Goal: Information Seeking & Learning: Learn about a topic

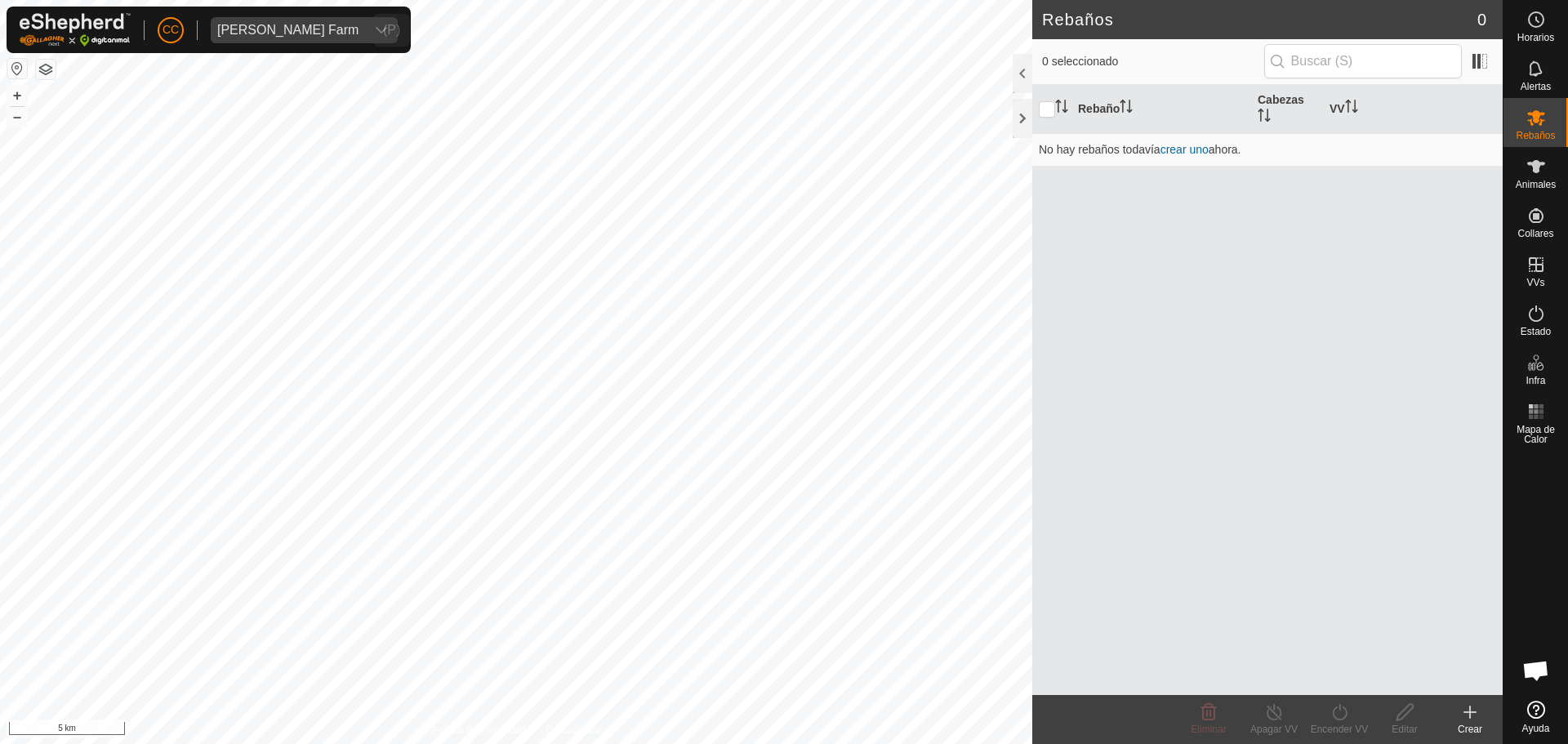
click at [278, 36] on div "[PERSON_NAME] Farm" at bounding box center [288, 30] width 142 height 13
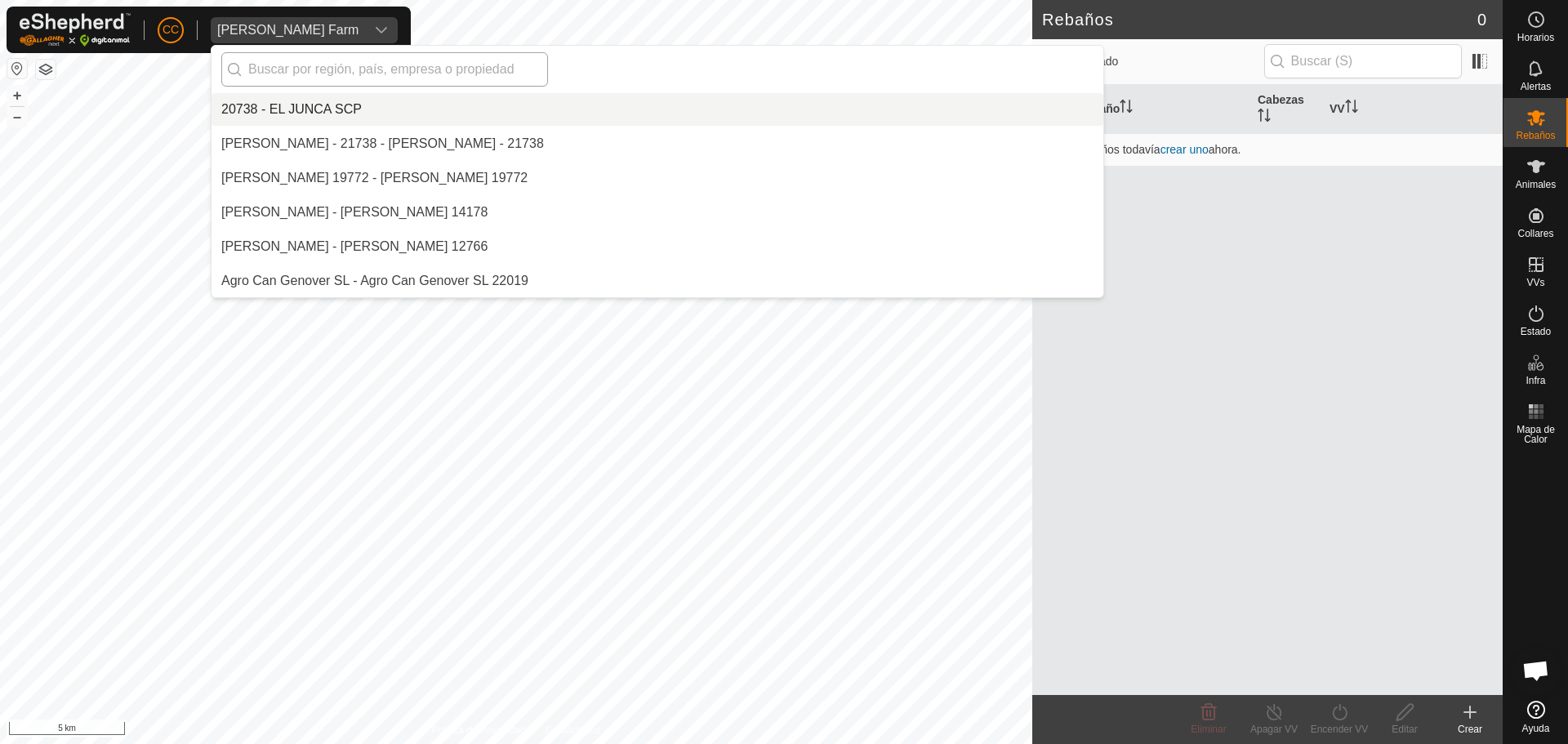
scroll to position [4904, 0]
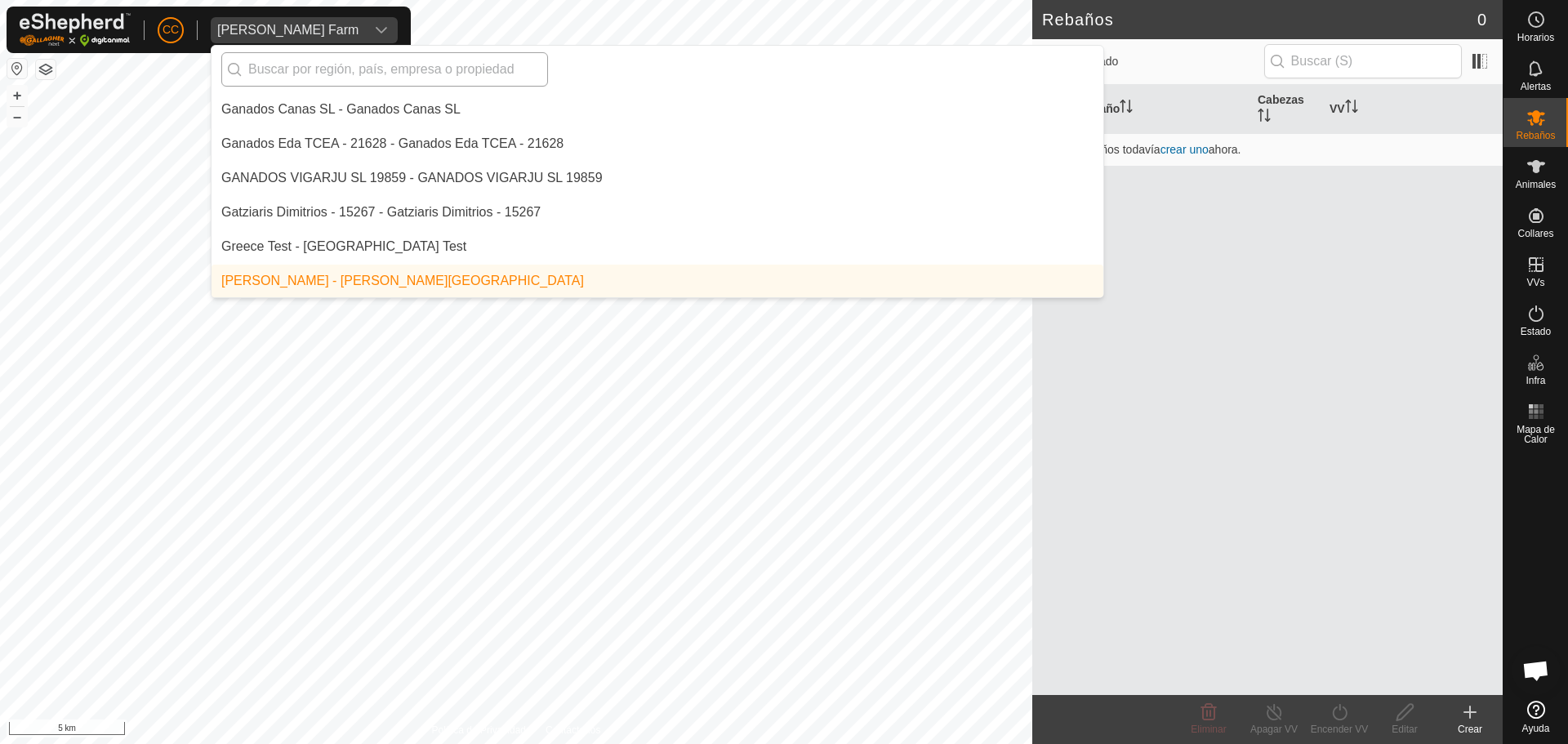
click at [307, 60] on input "text" at bounding box center [385, 69] width 326 height 34
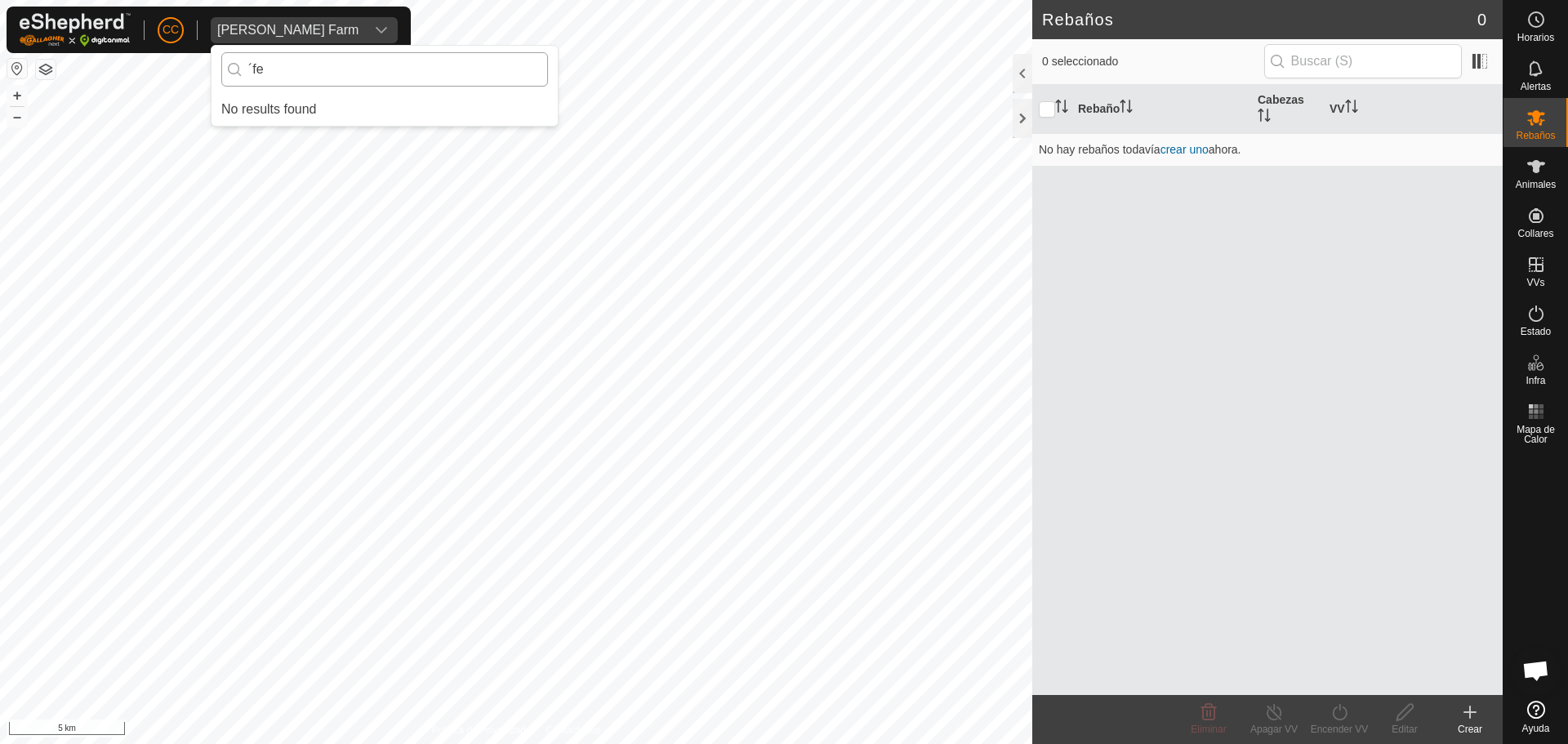
scroll to position [0, 0]
type input "´"
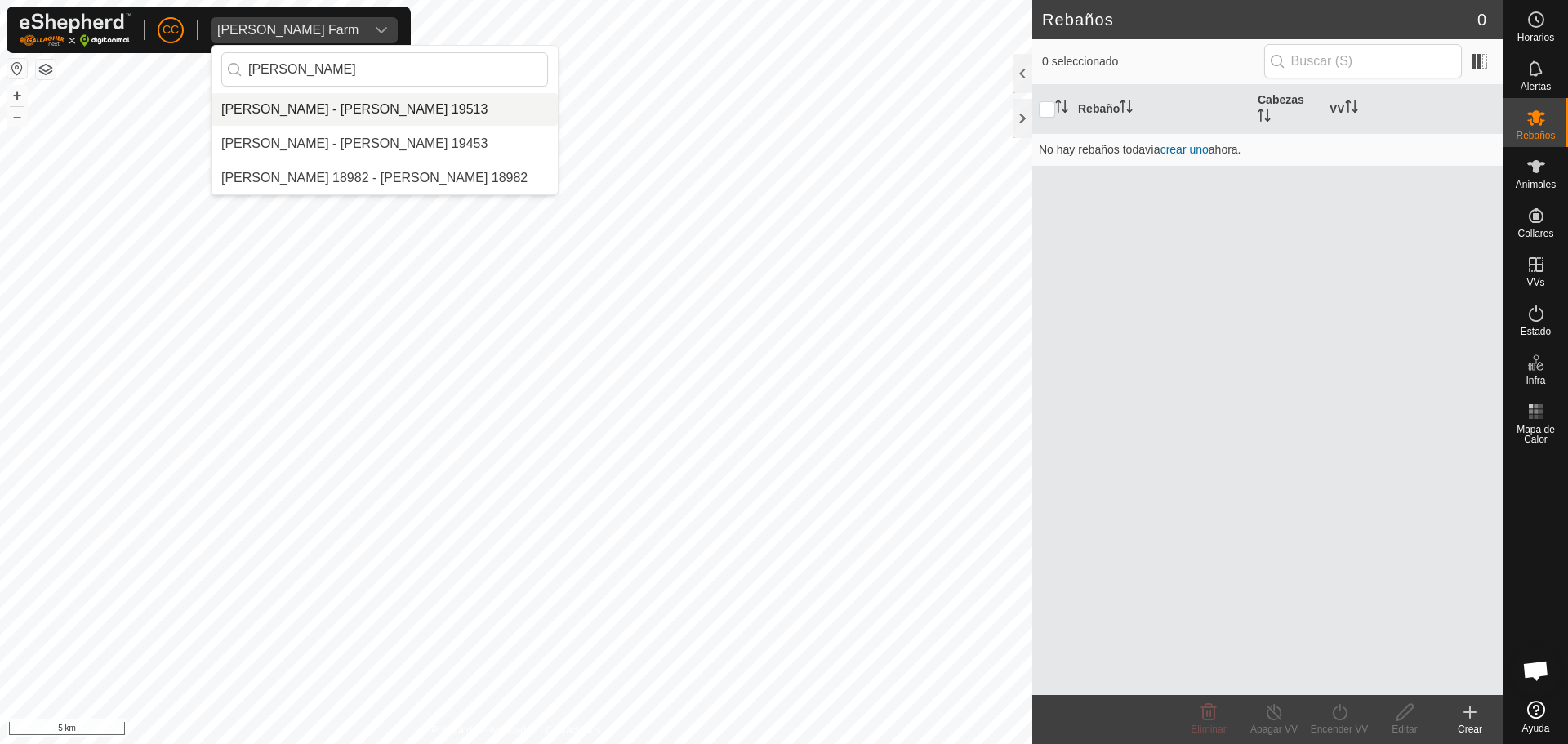
type input "[PERSON_NAME]"
click at [447, 109] on li "[PERSON_NAME] - [PERSON_NAME] 19513" at bounding box center [385, 109] width 347 height 33
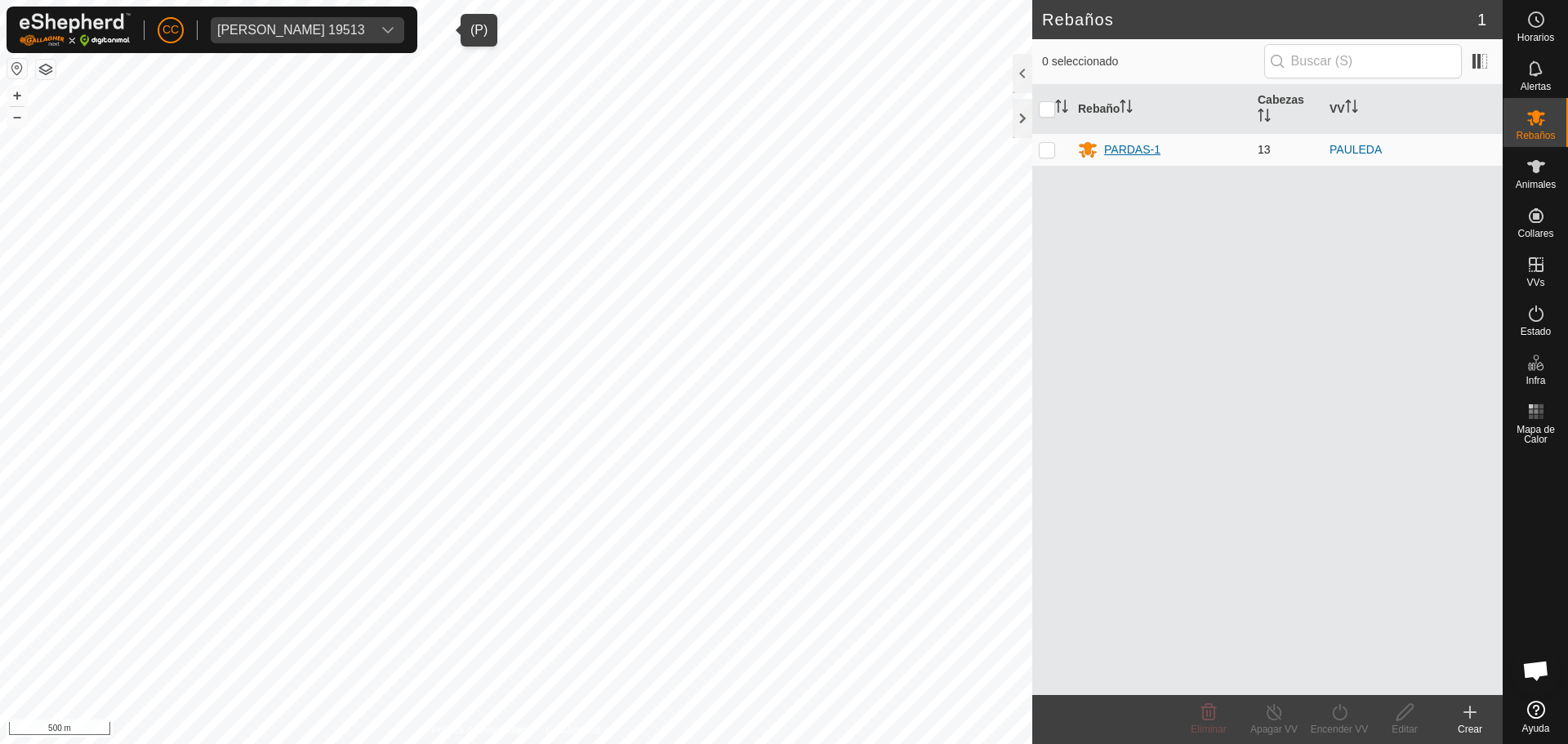
click at [1142, 149] on div "PARDAS-1" at bounding box center [1132, 150] width 56 height 17
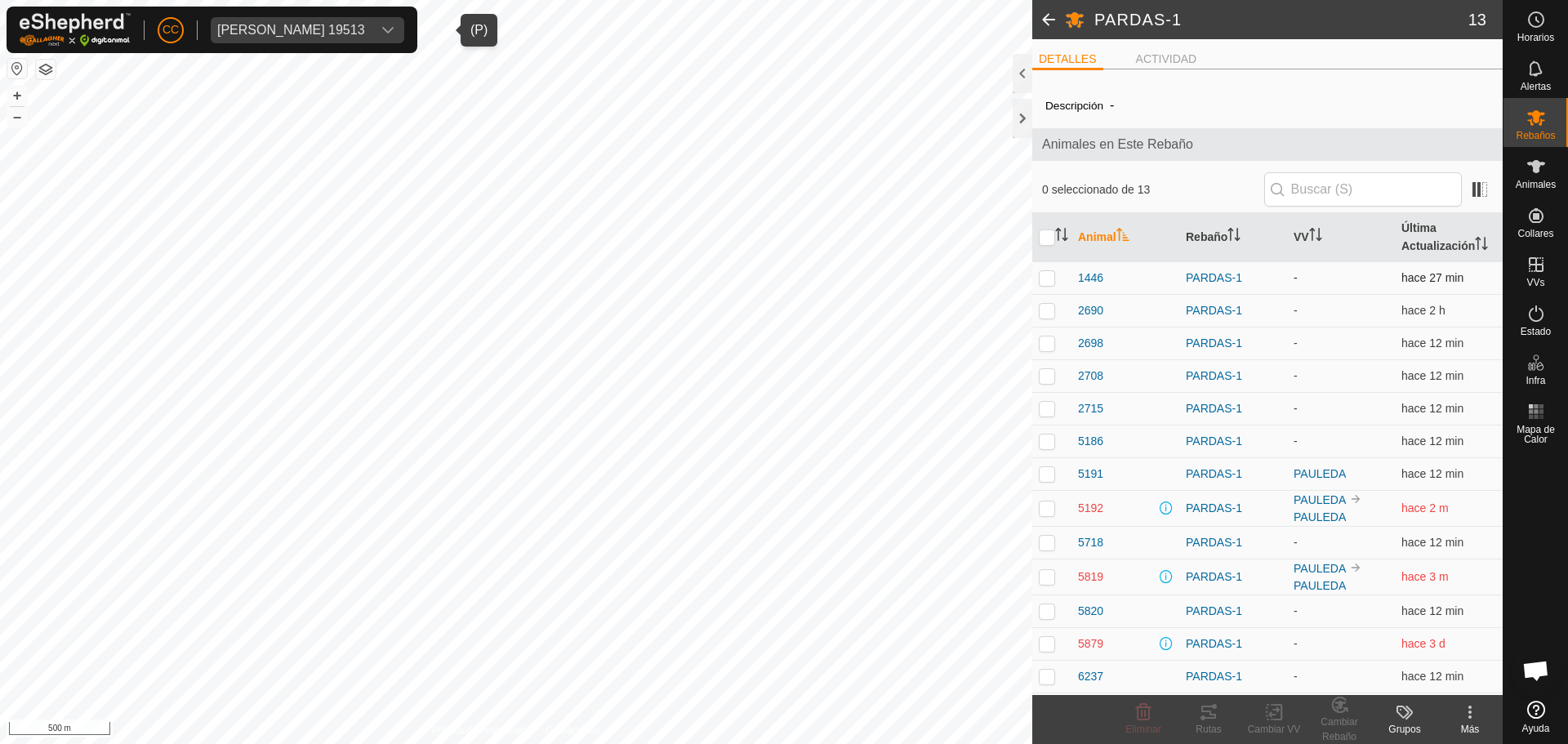
click at [1082, 291] on td "1446" at bounding box center [1125, 277] width 108 height 33
click at [1089, 268] on td "1446" at bounding box center [1125, 277] width 108 height 33
click at [1089, 276] on span "1446" at bounding box center [1090, 277] width 26 height 17
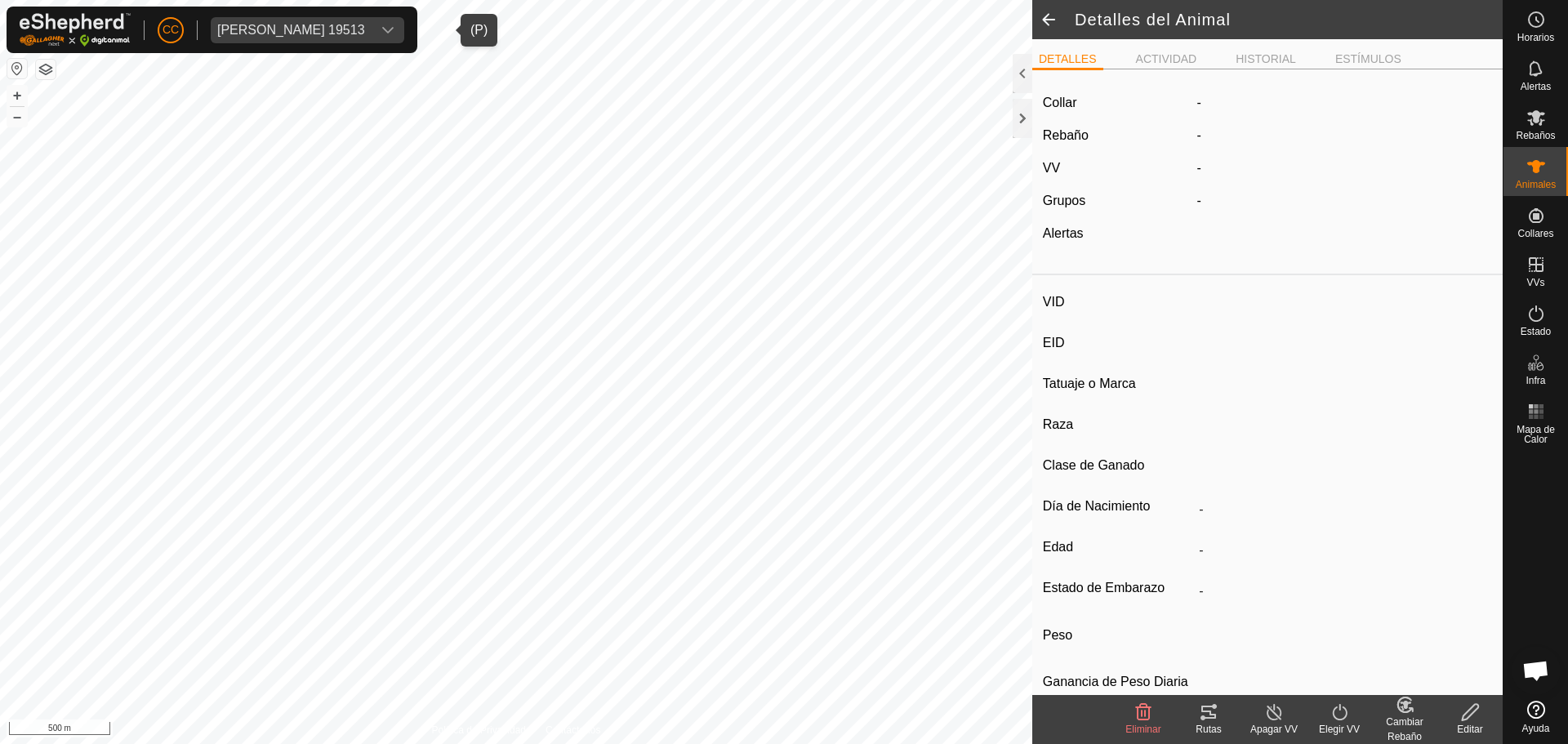
type input "1446"
type input "-"
type input "H"
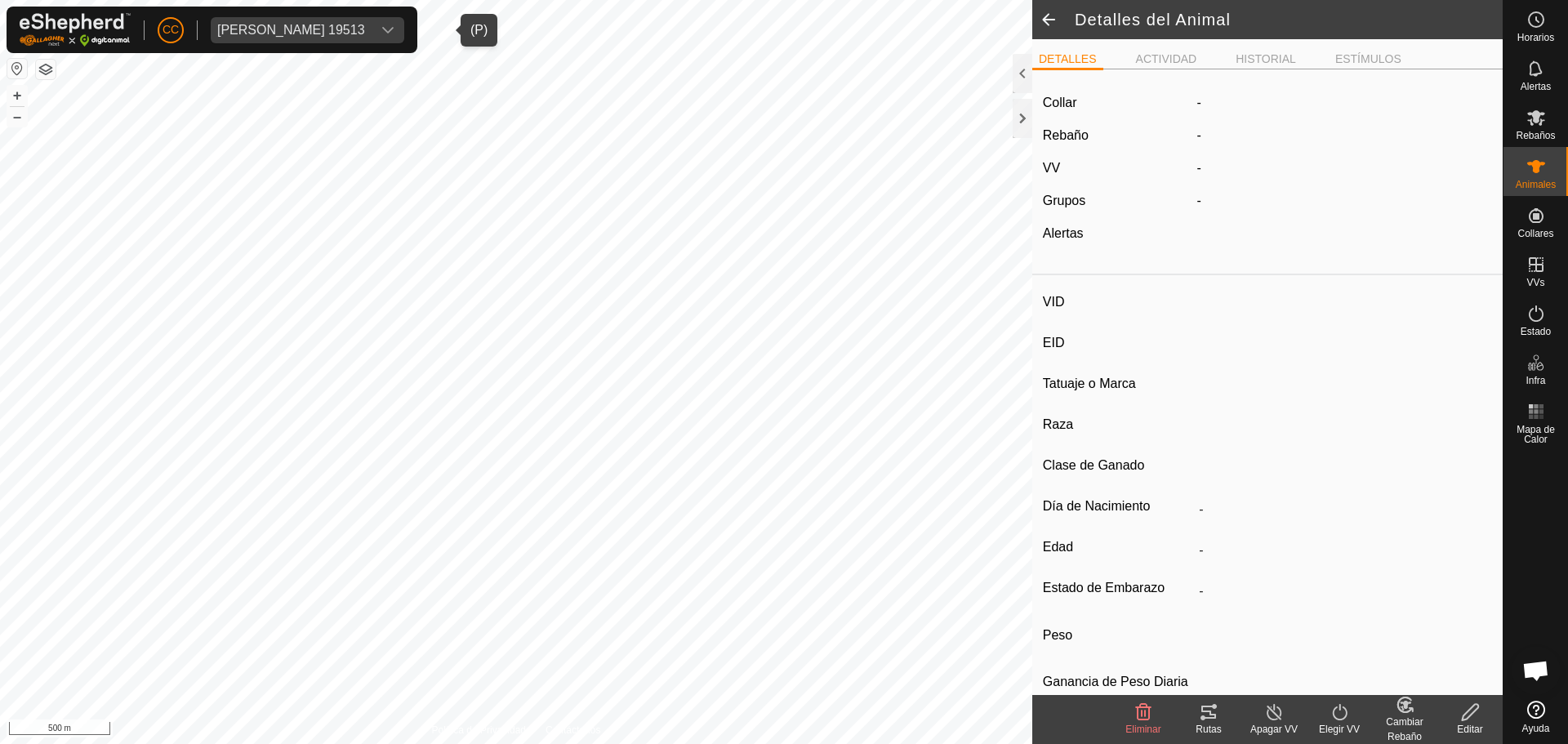
type input "0 kg"
type input "-"
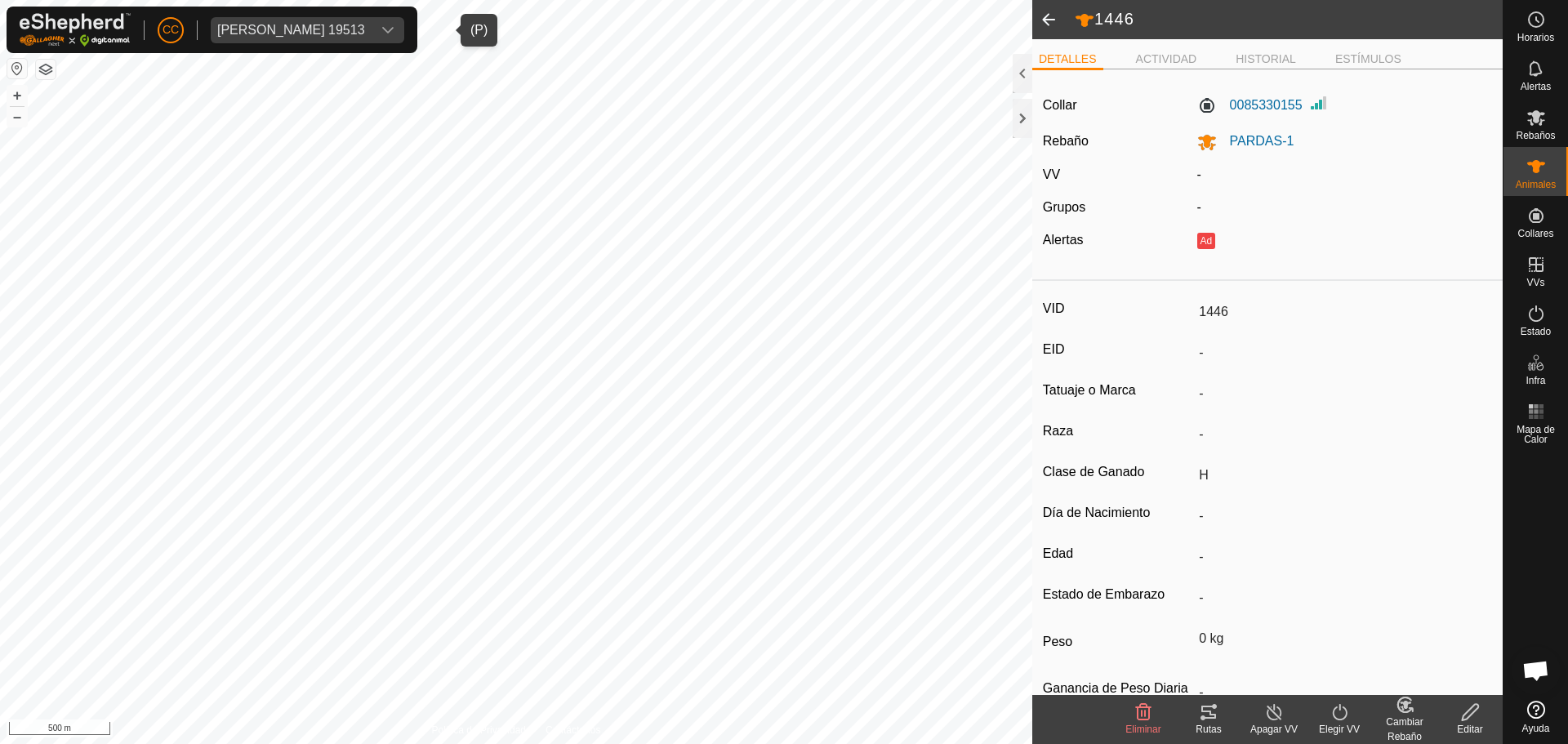
click at [1044, 24] on span at bounding box center [1048, 19] width 33 height 40
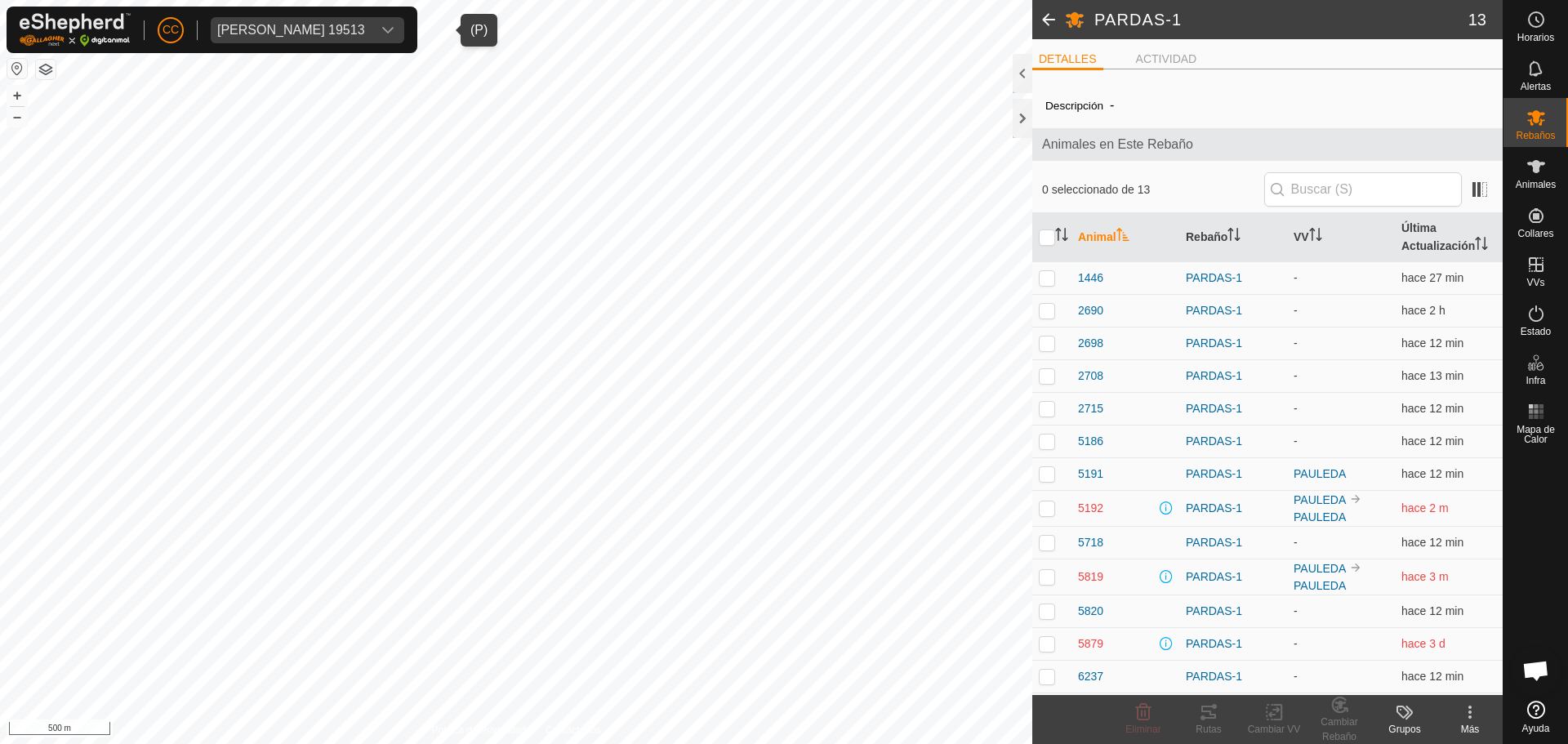
click at [1052, 22] on span at bounding box center [1048, 19] width 33 height 40
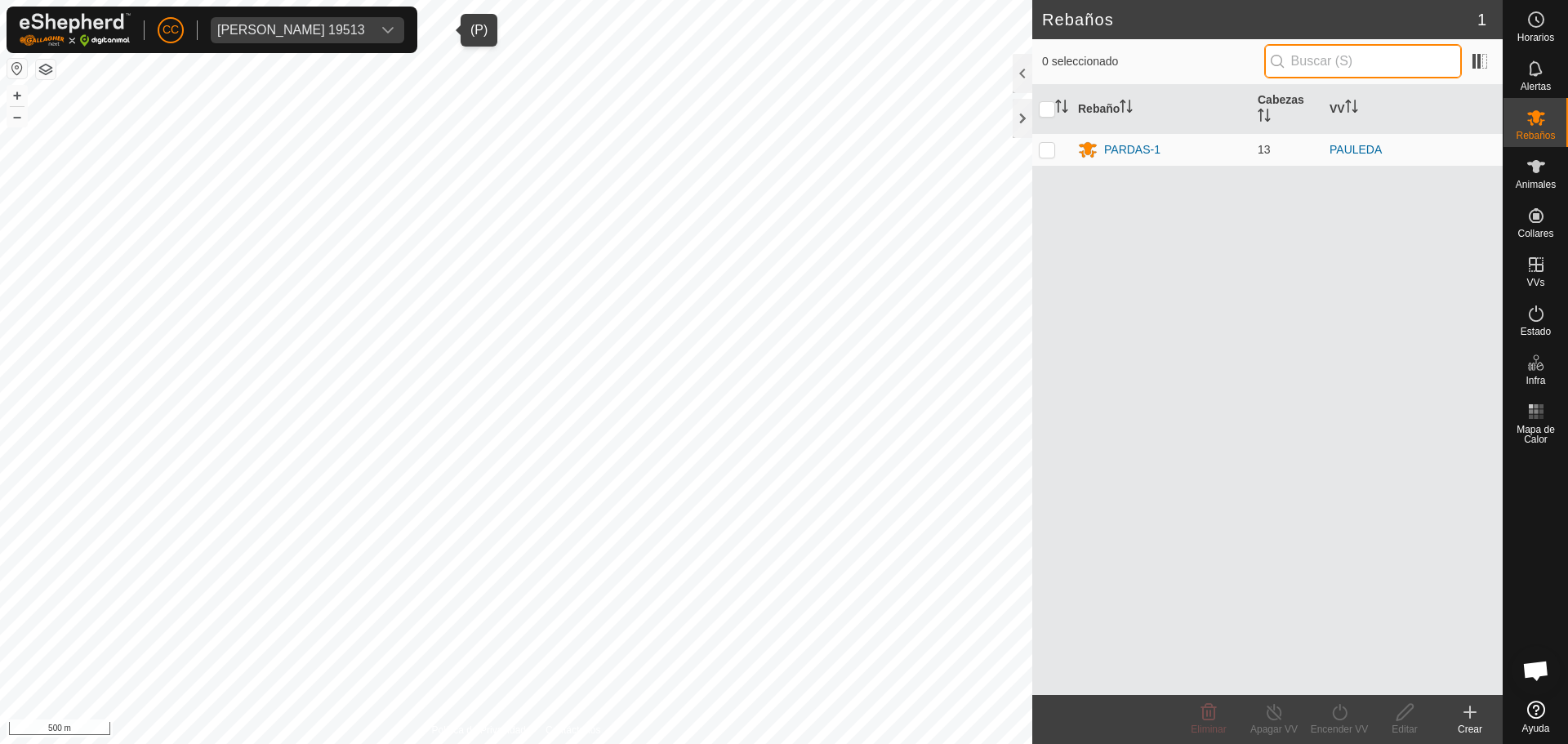
click at [1369, 70] on input "text" at bounding box center [1363, 61] width 198 height 34
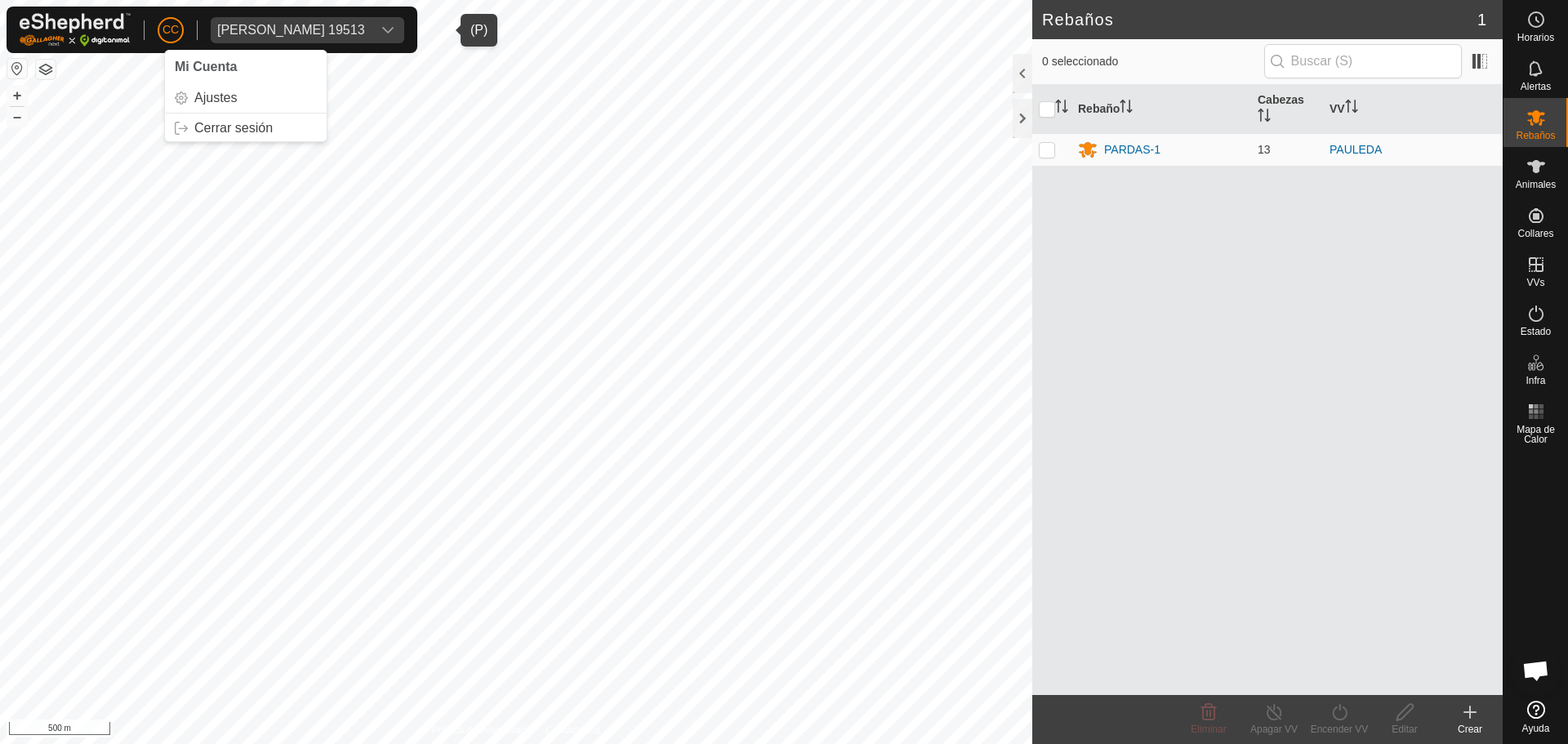
click at [271, 34] on div "[PERSON_NAME] 19513" at bounding box center [291, 30] width 148 height 13
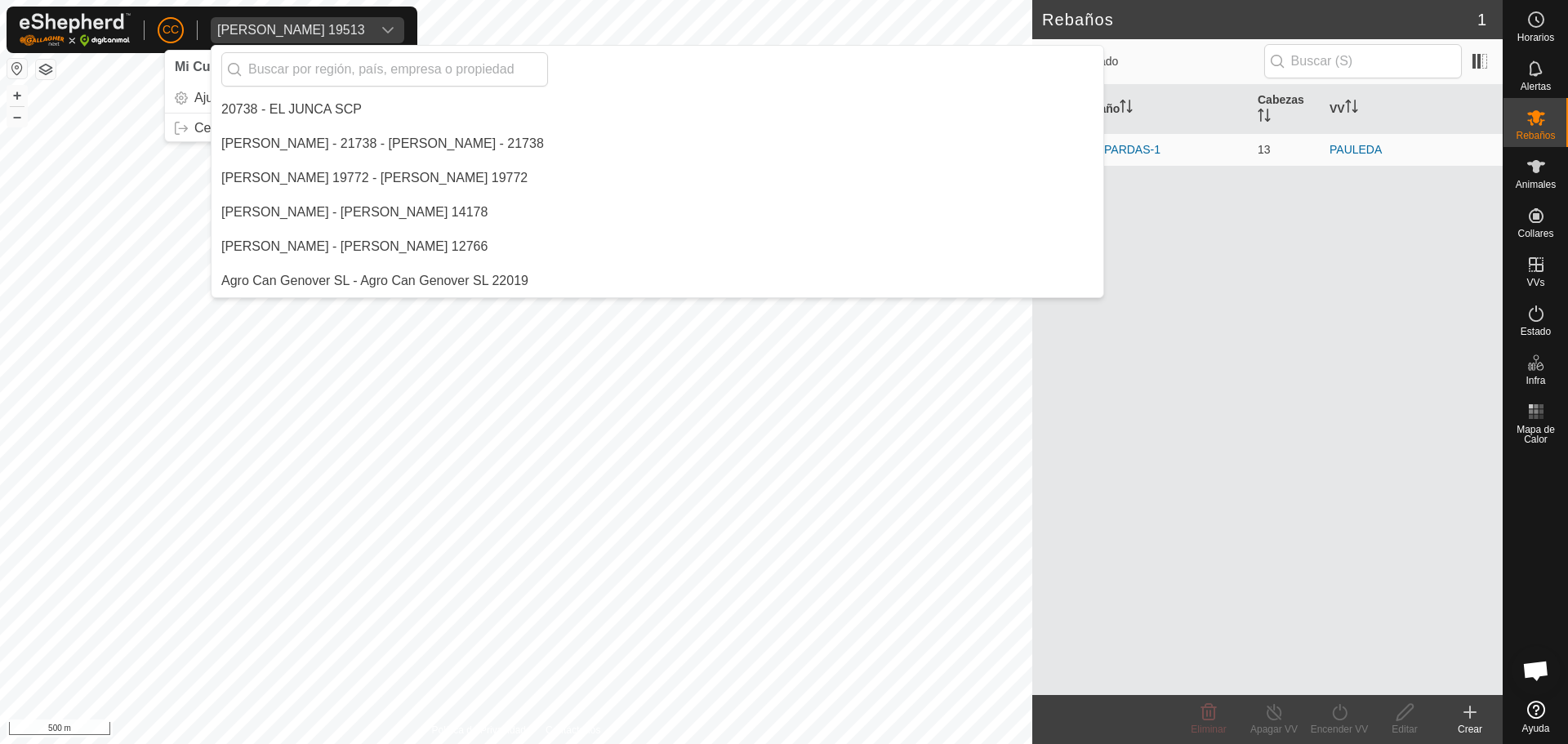
scroll to position [4081, 0]
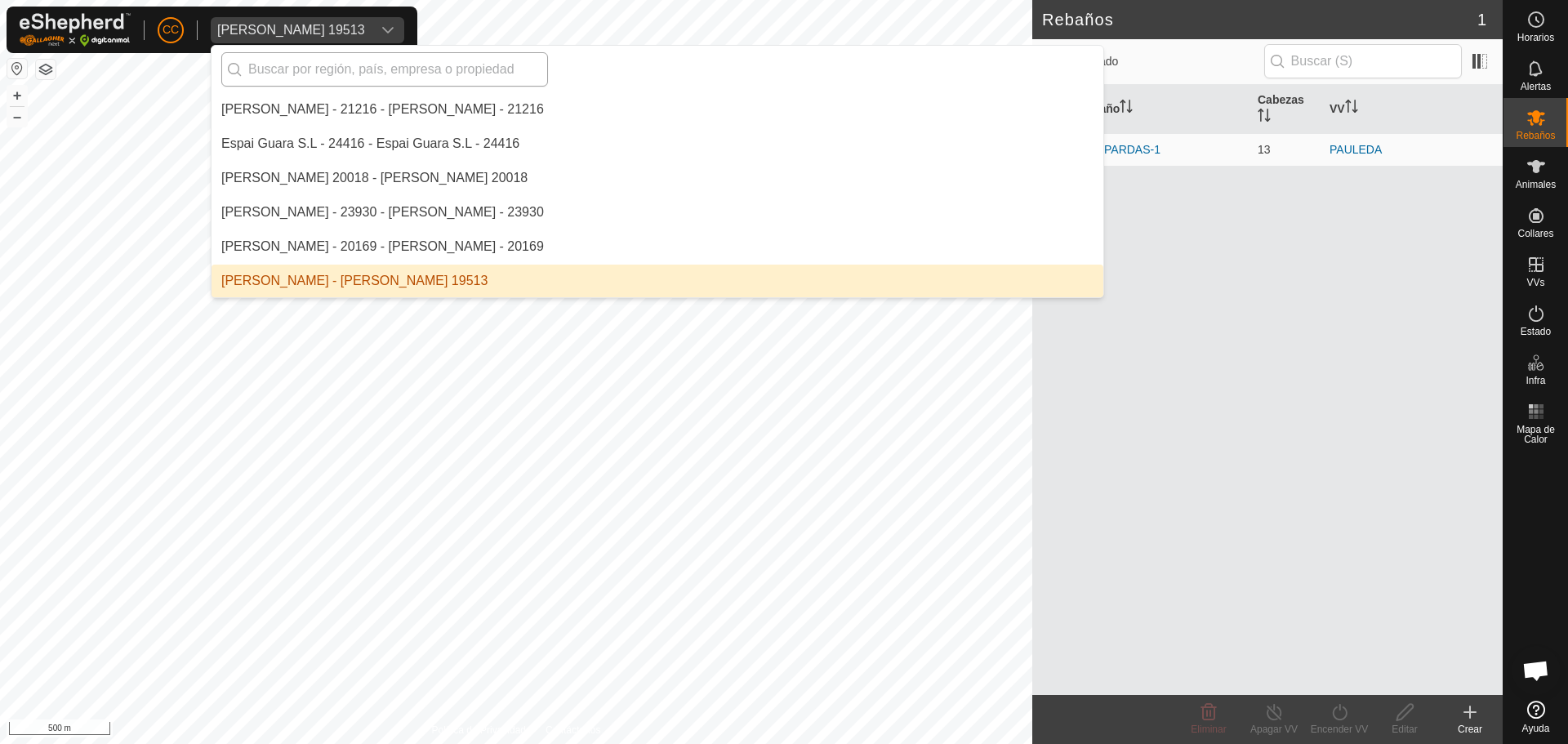
click at [282, 62] on input "text" at bounding box center [385, 69] width 326 height 34
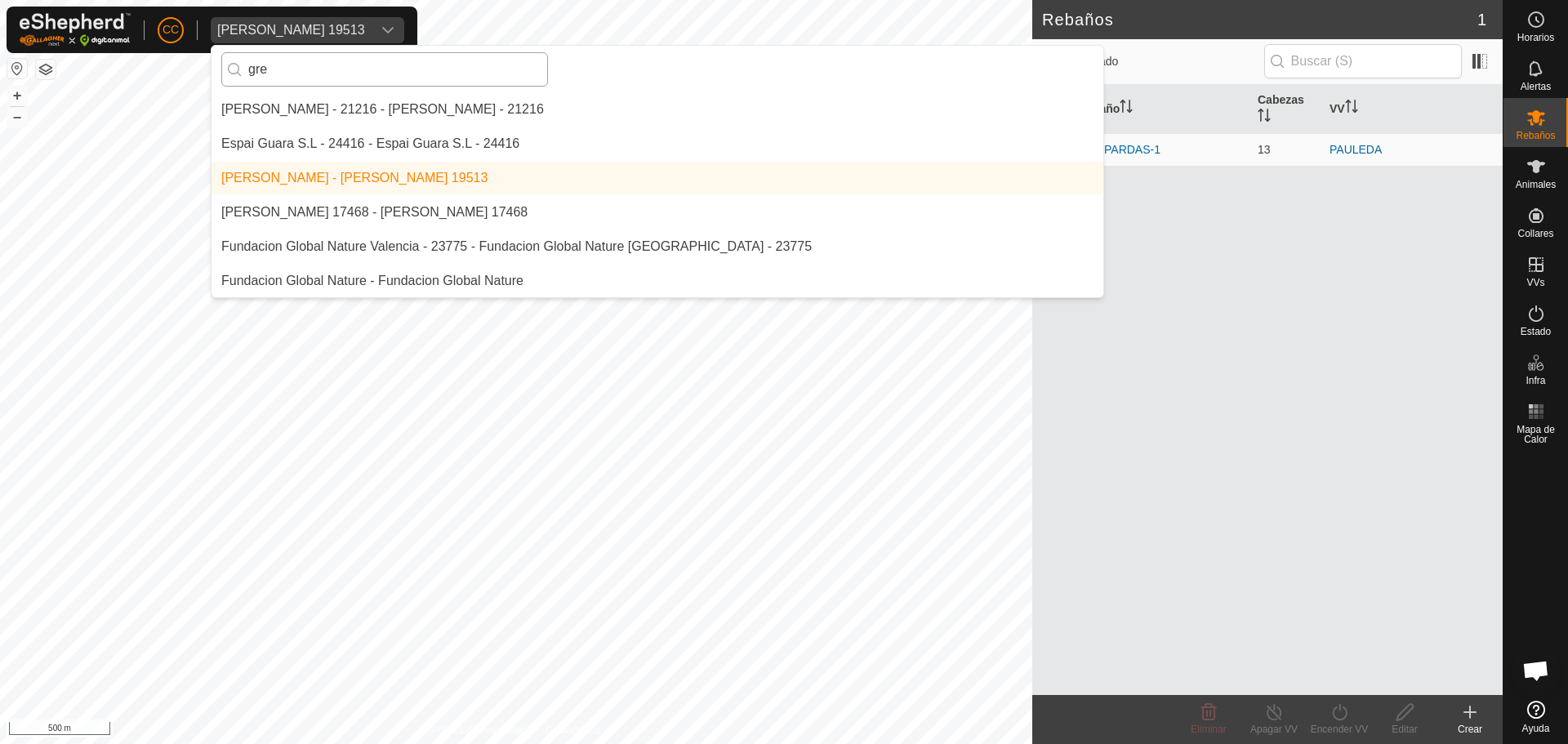
scroll to position [0, 0]
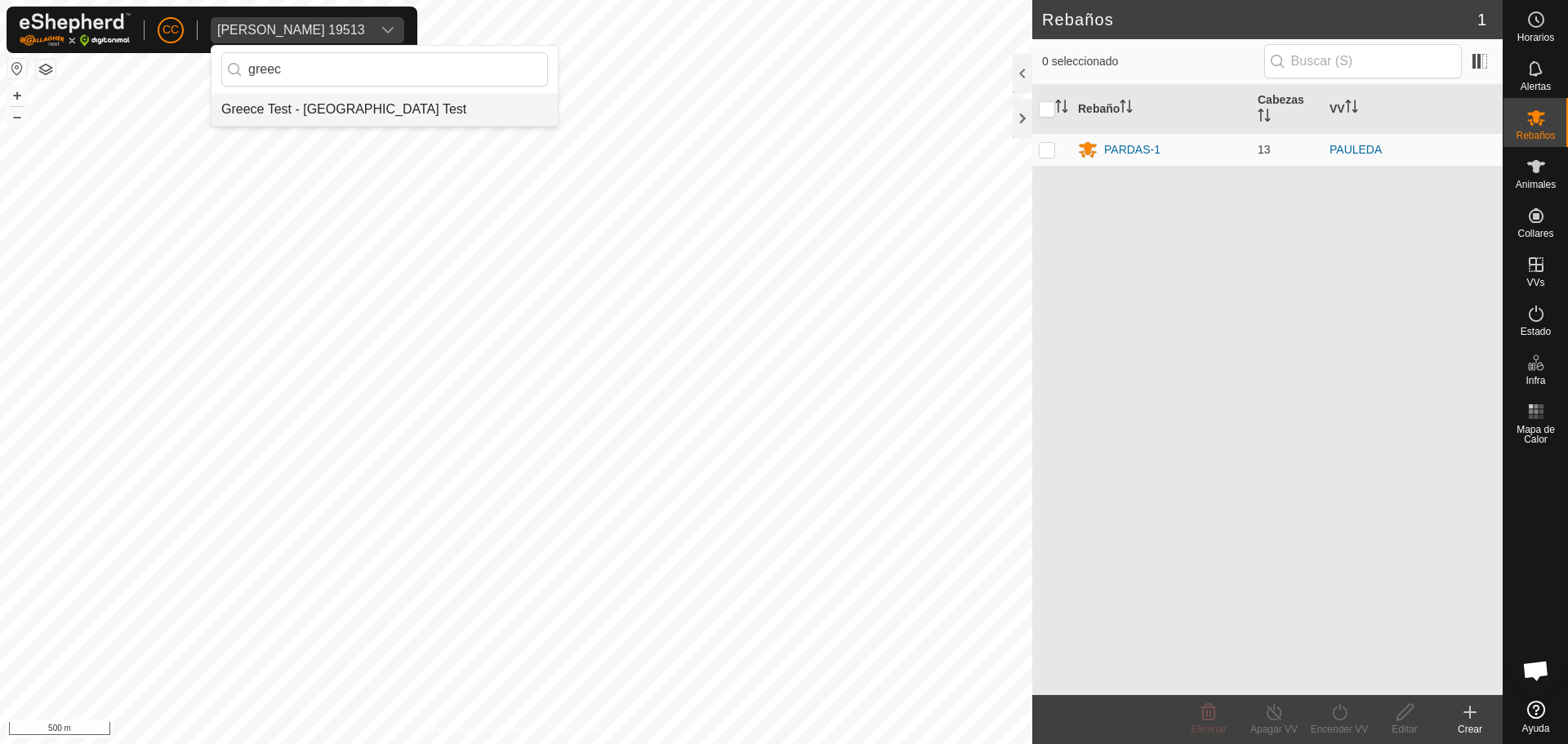
type input "greec"
click at [377, 105] on li "Greece Test - [GEOGRAPHIC_DATA] Test" at bounding box center [385, 109] width 347 height 33
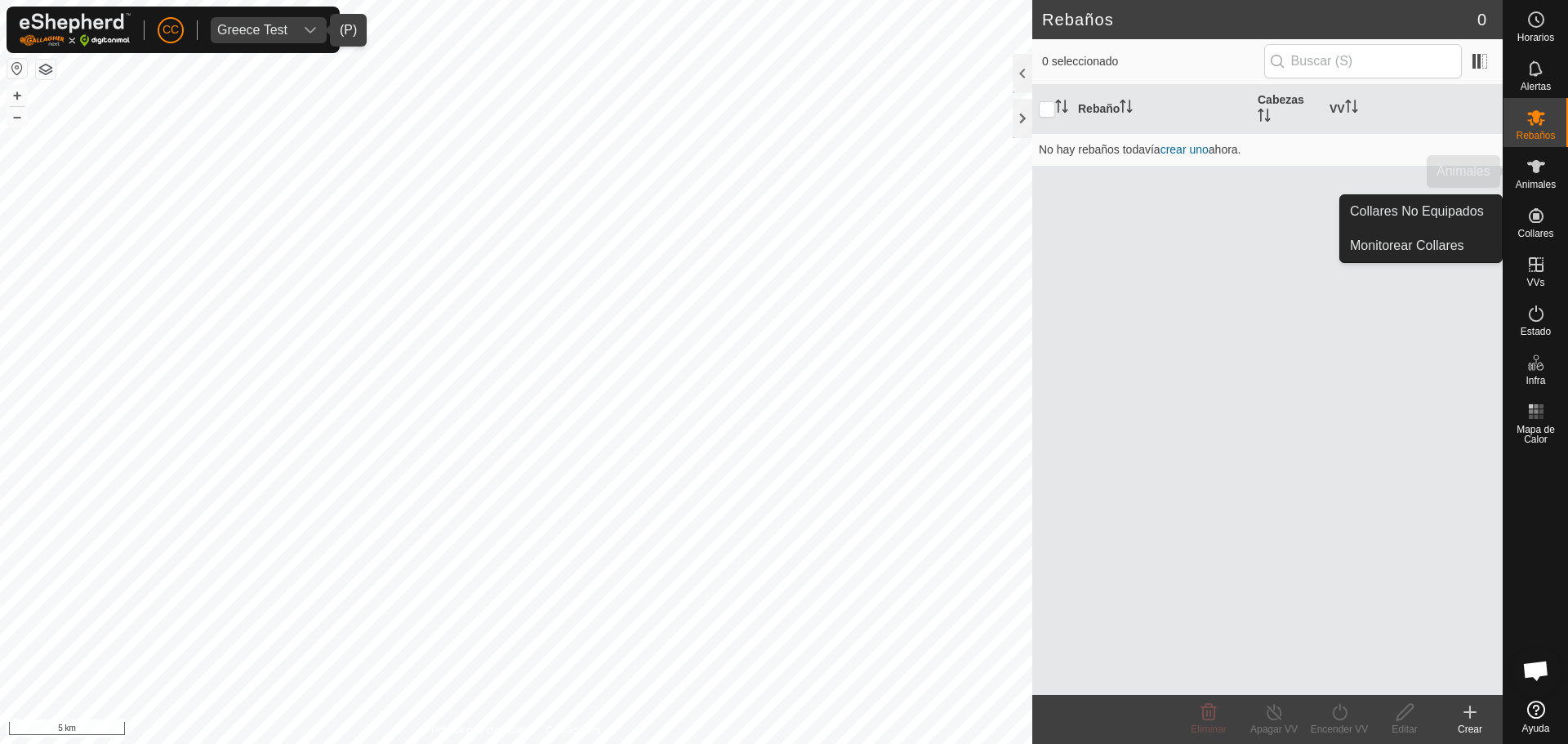
click at [1536, 191] on div "Animales" at bounding box center [1535, 171] width 64 height 49
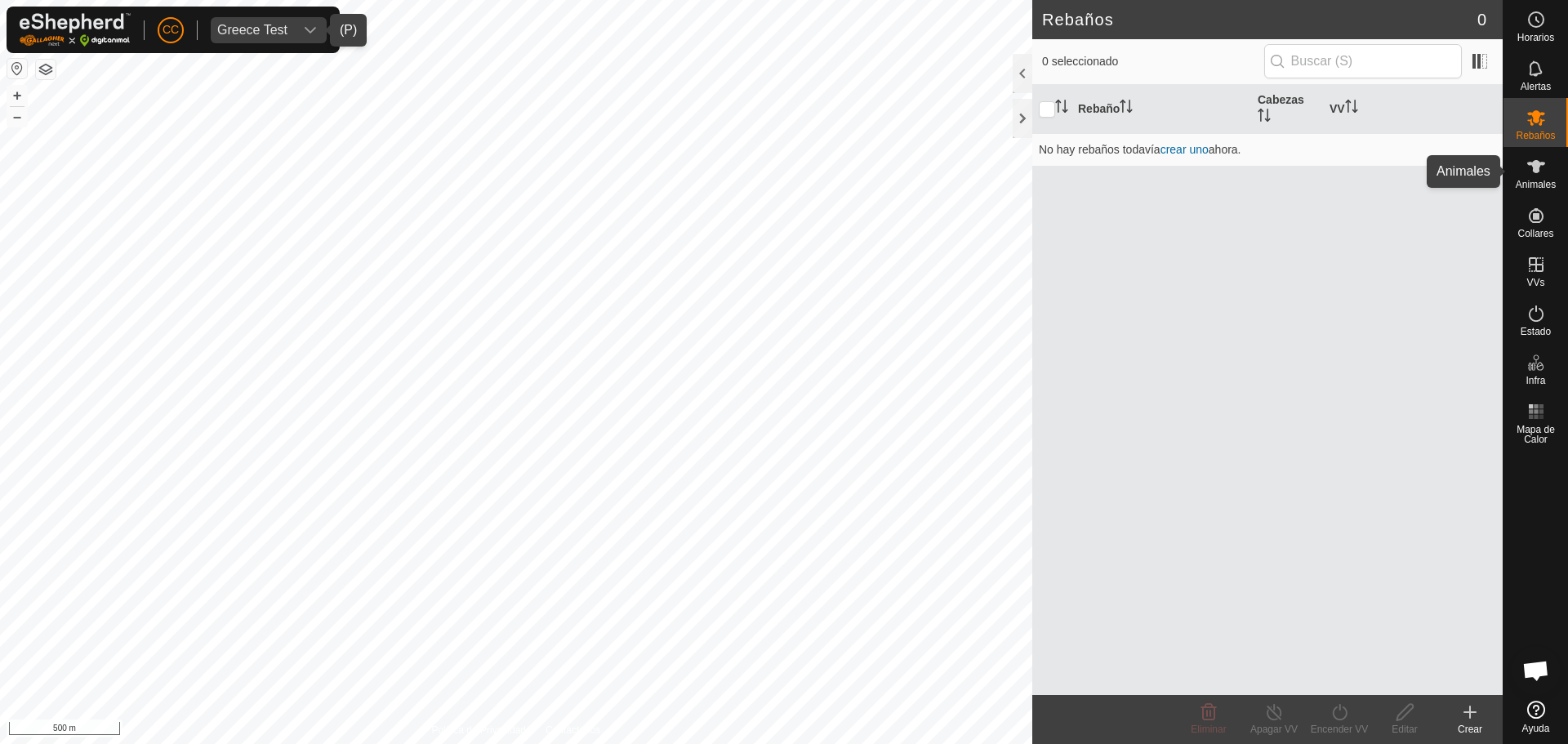
click at [1548, 171] on es-animals-svg-icon at bounding box center [1536, 167] width 29 height 26
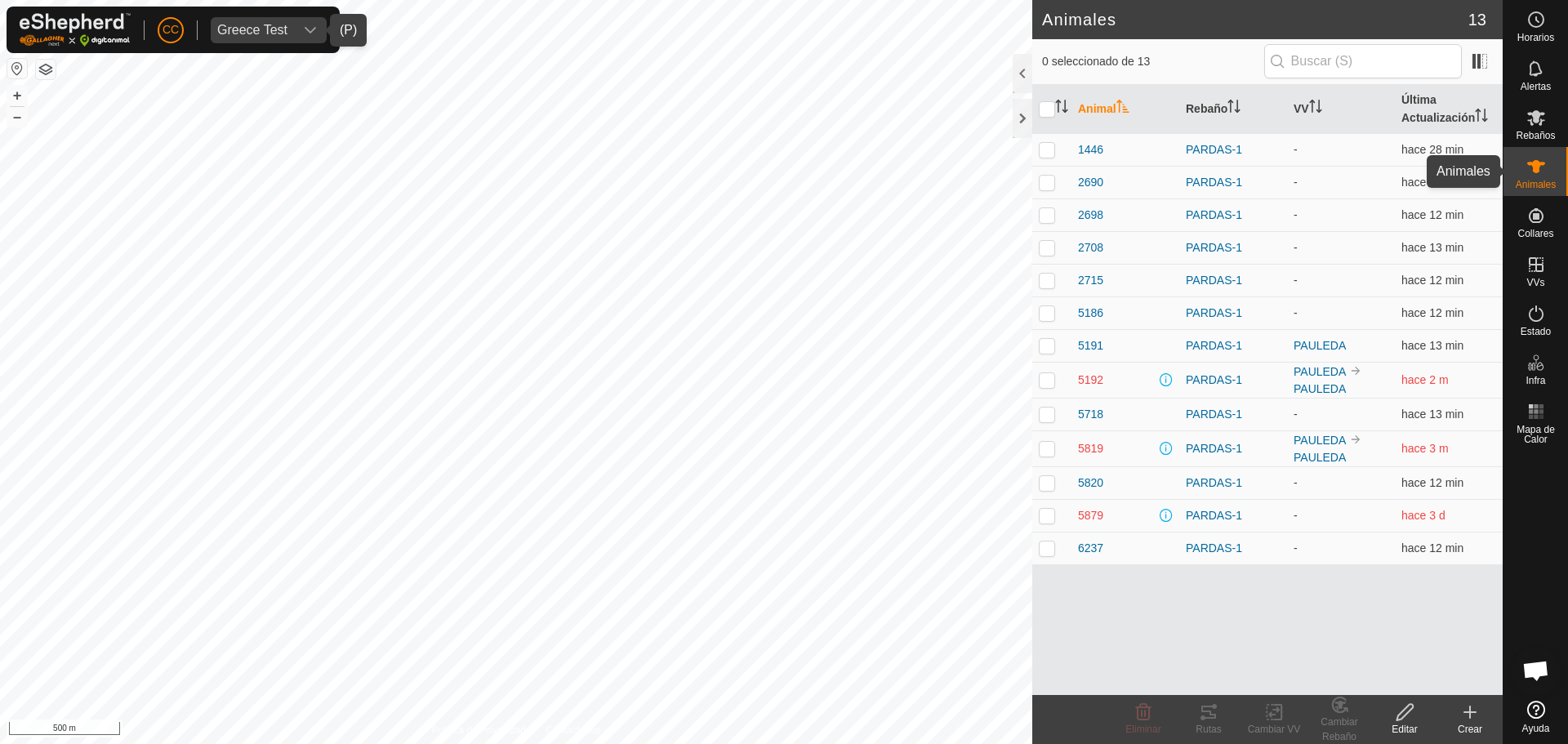
click at [1525, 164] on es-animals-svg-icon at bounding box center [1536, 167] width 29 height 26
click at [280, 40] on span "Greece Test" at bounding box center [253, 30] width 84 height 26
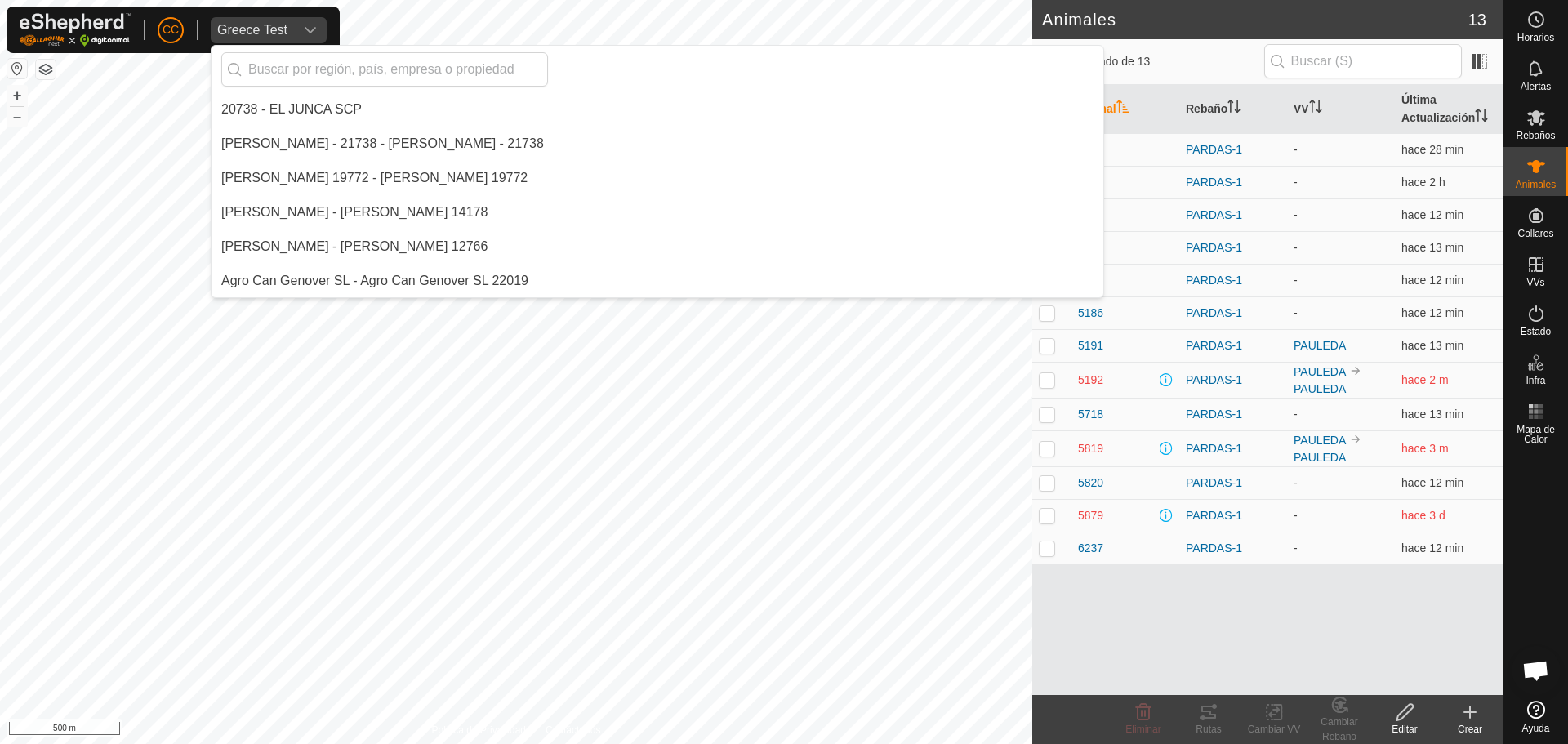
scroll to position [4869, 0]
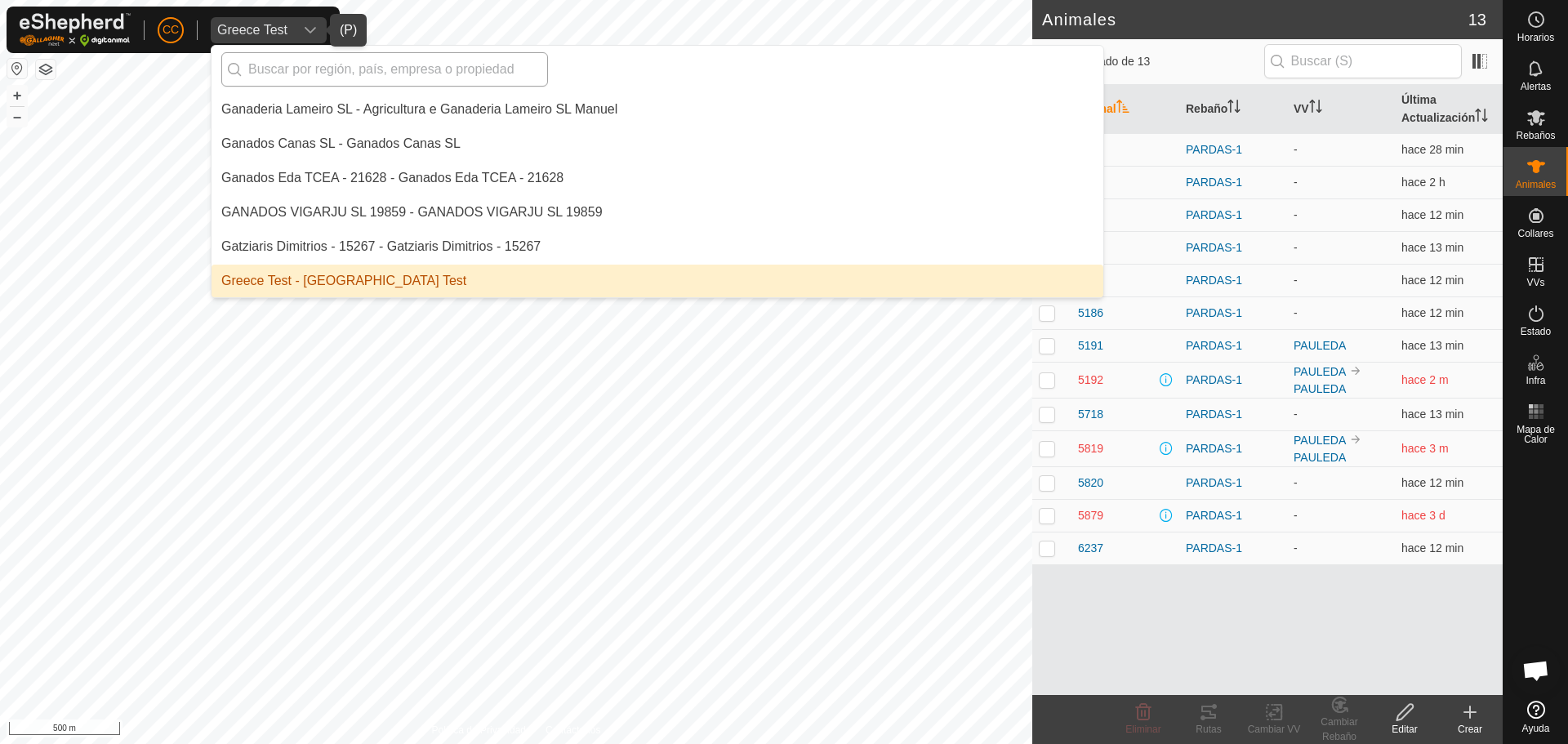
click at [338, 70] on input "text" at bounding box center [385, 69] width 326 height 34
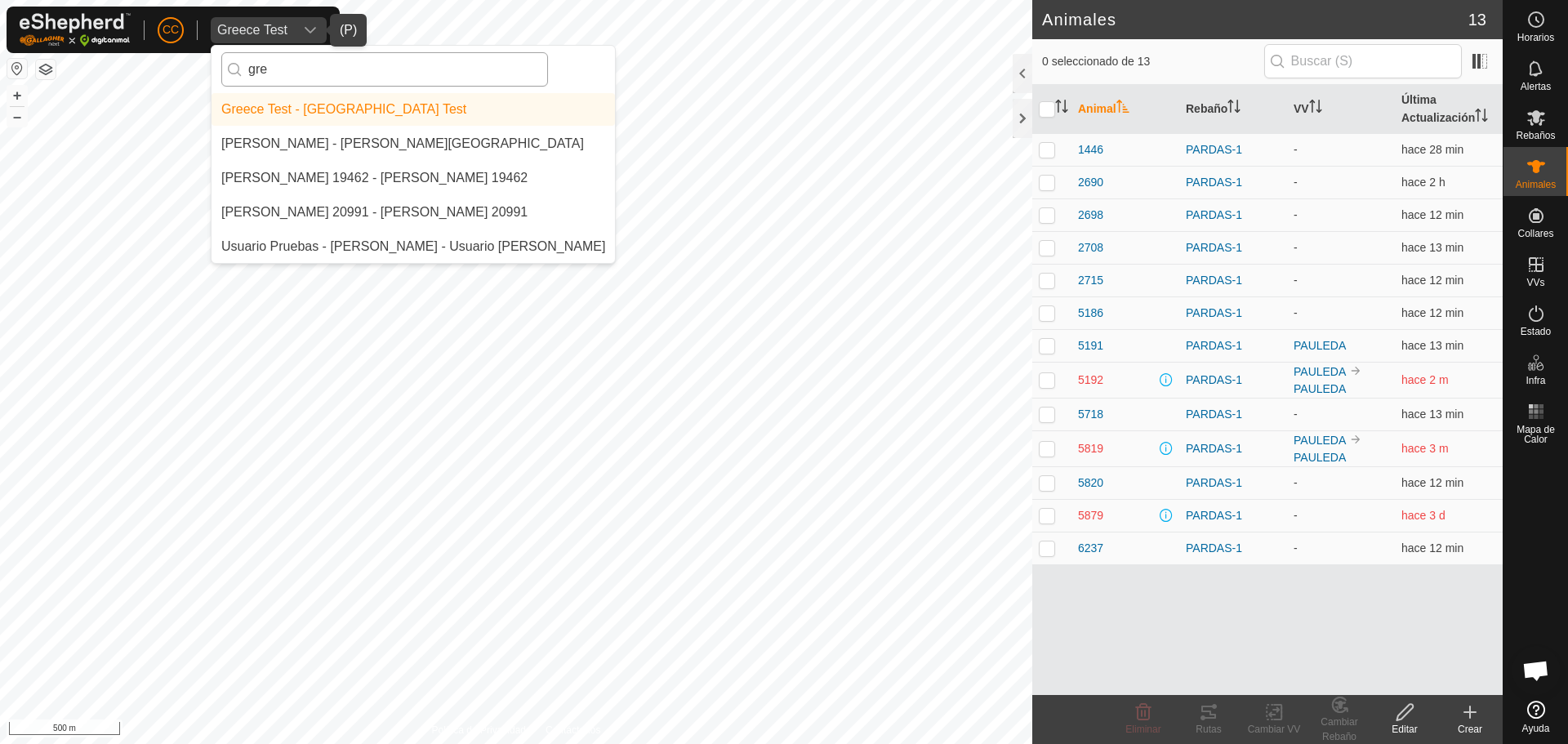
scroll to position [0, 0]
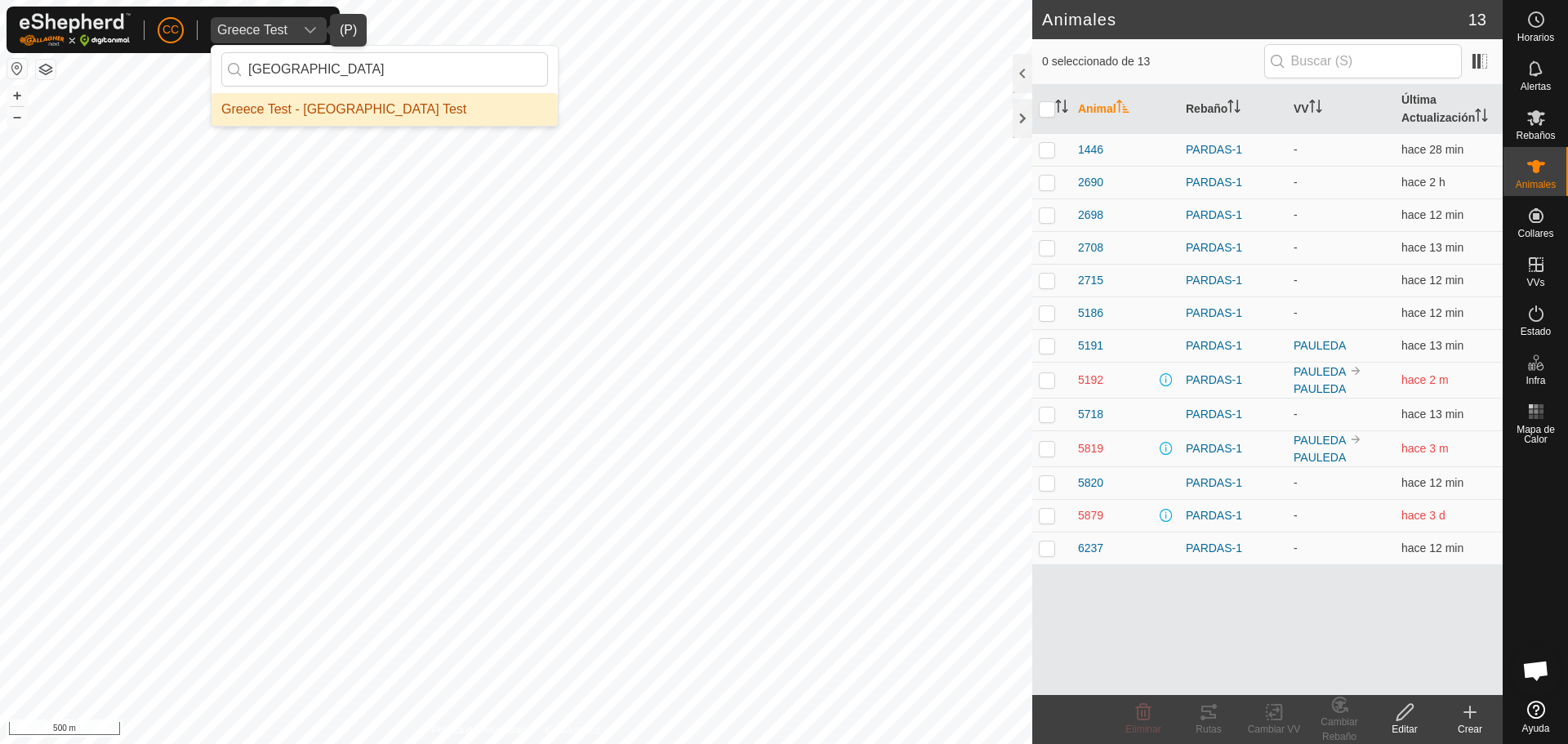
type input "[GEOGRAPHIC_DATA]"
click at [342, 102] on li "Greece Test - [GEOGRAPHIC_DATA] Test" at bounding box center [385, 109] width 347 height 33
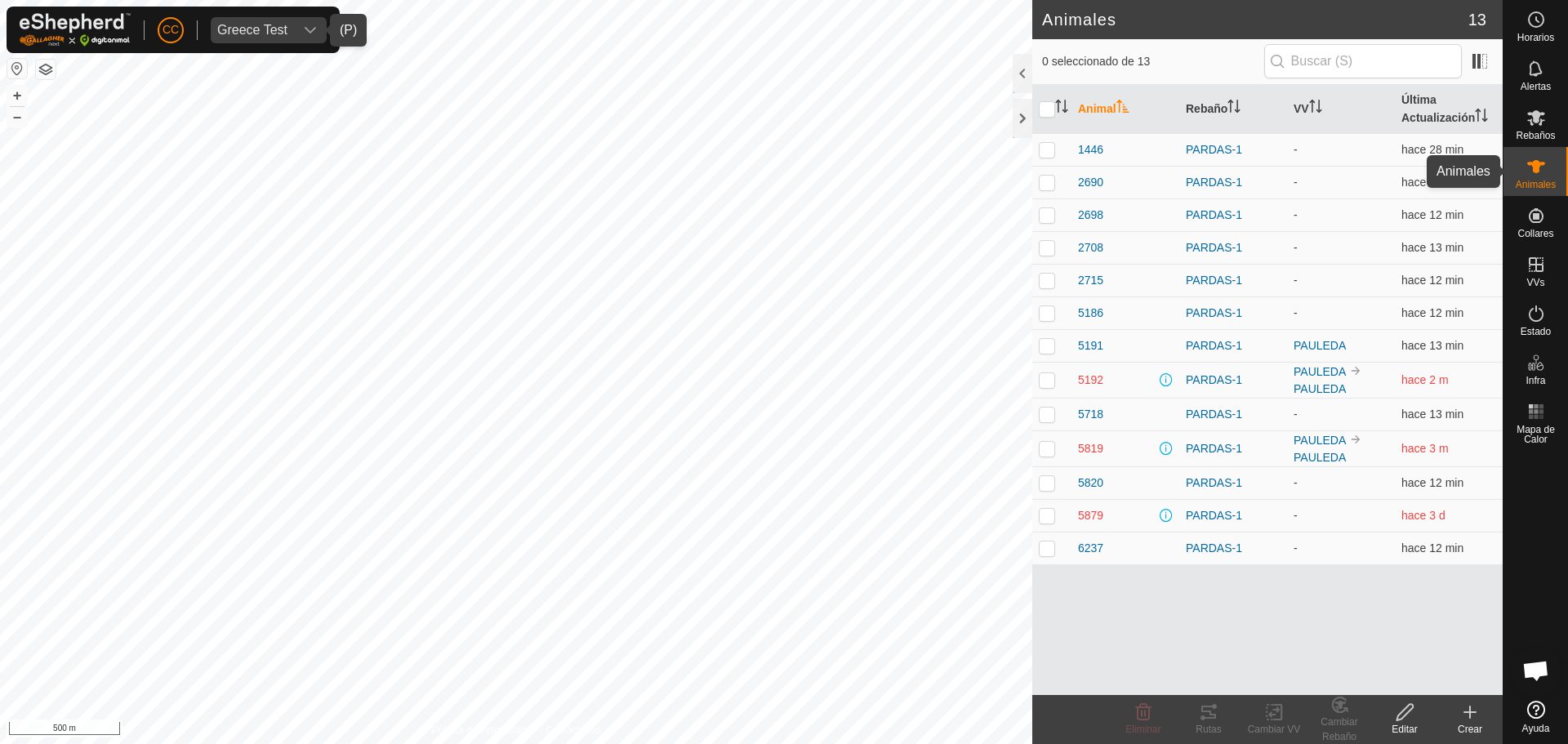
click at [1530, 161] on icon at bounding box center [1536, 166] width 19 height 19
click at [1539, 131] on span "Rebaños" at bounding box center [1535, 135] width 40 height 10
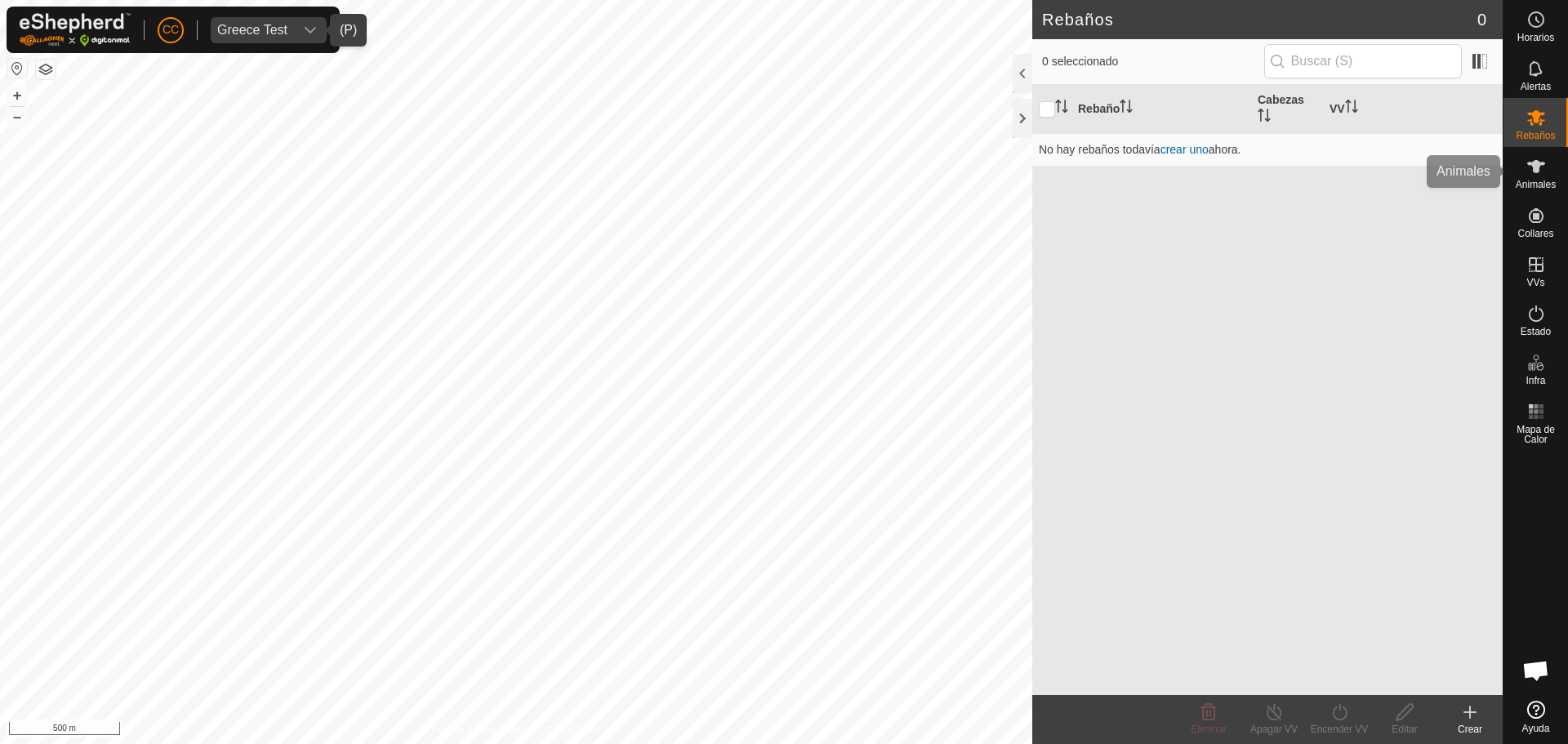
click at [1535, 154] on es-animals-svg-icon at bounding box center [1536, 167] width 29 height 26
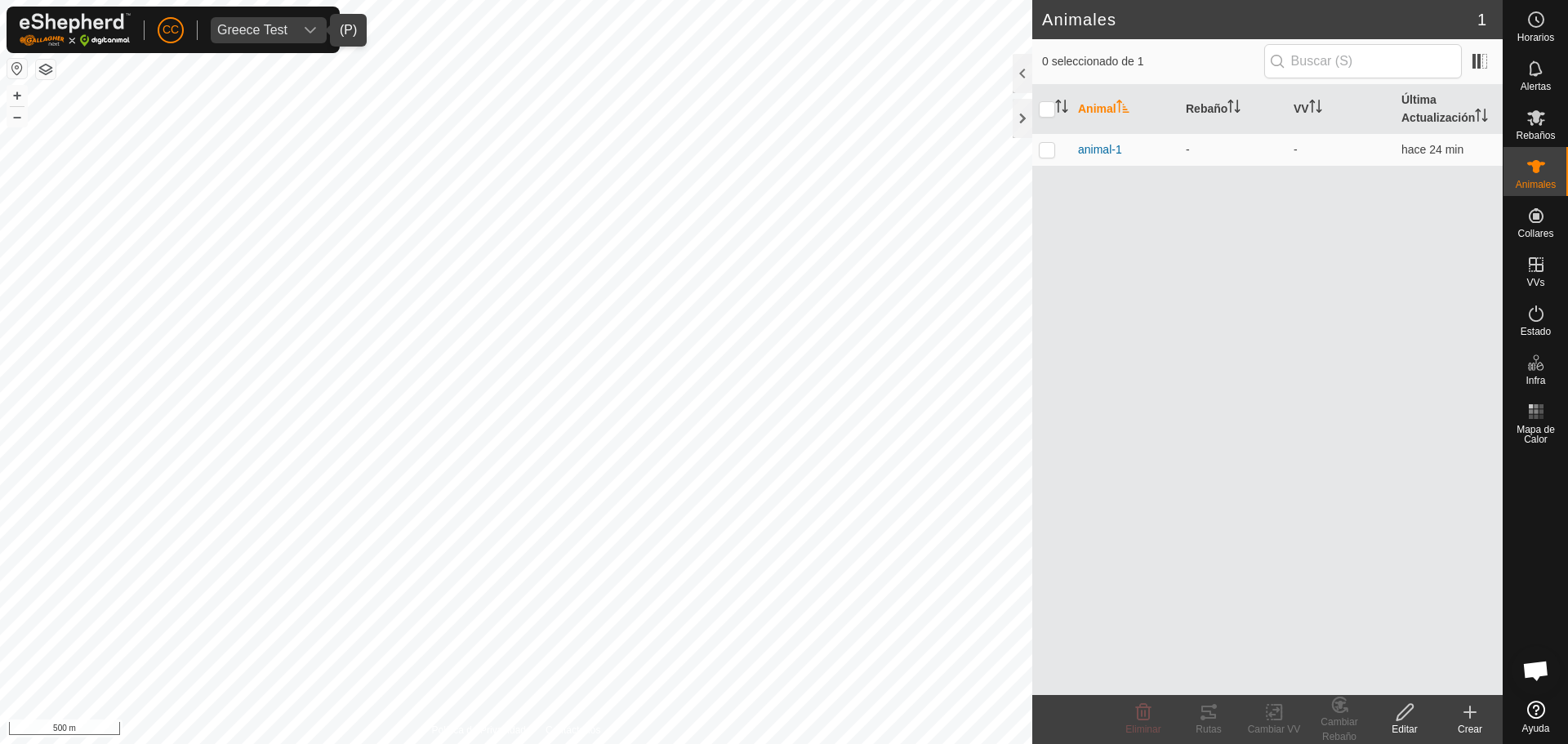
click at [273, 28] on div "Greece Test" at bounding box center [253, 30] width 70 height 13
click at [260, 27] on div "Greece Test" at bounding box center [253, 30] width 70 height 13
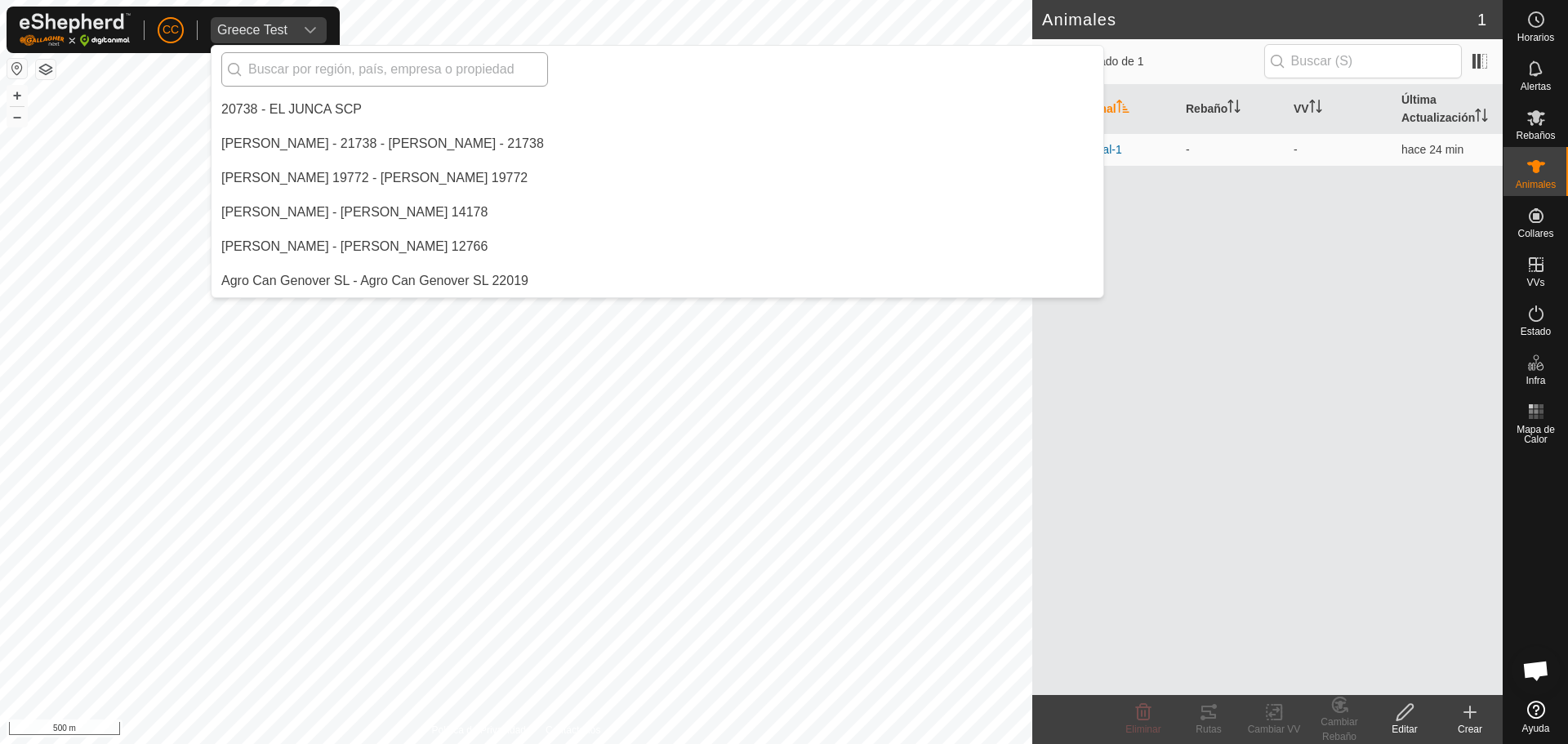
scroll to position [4869, 0]
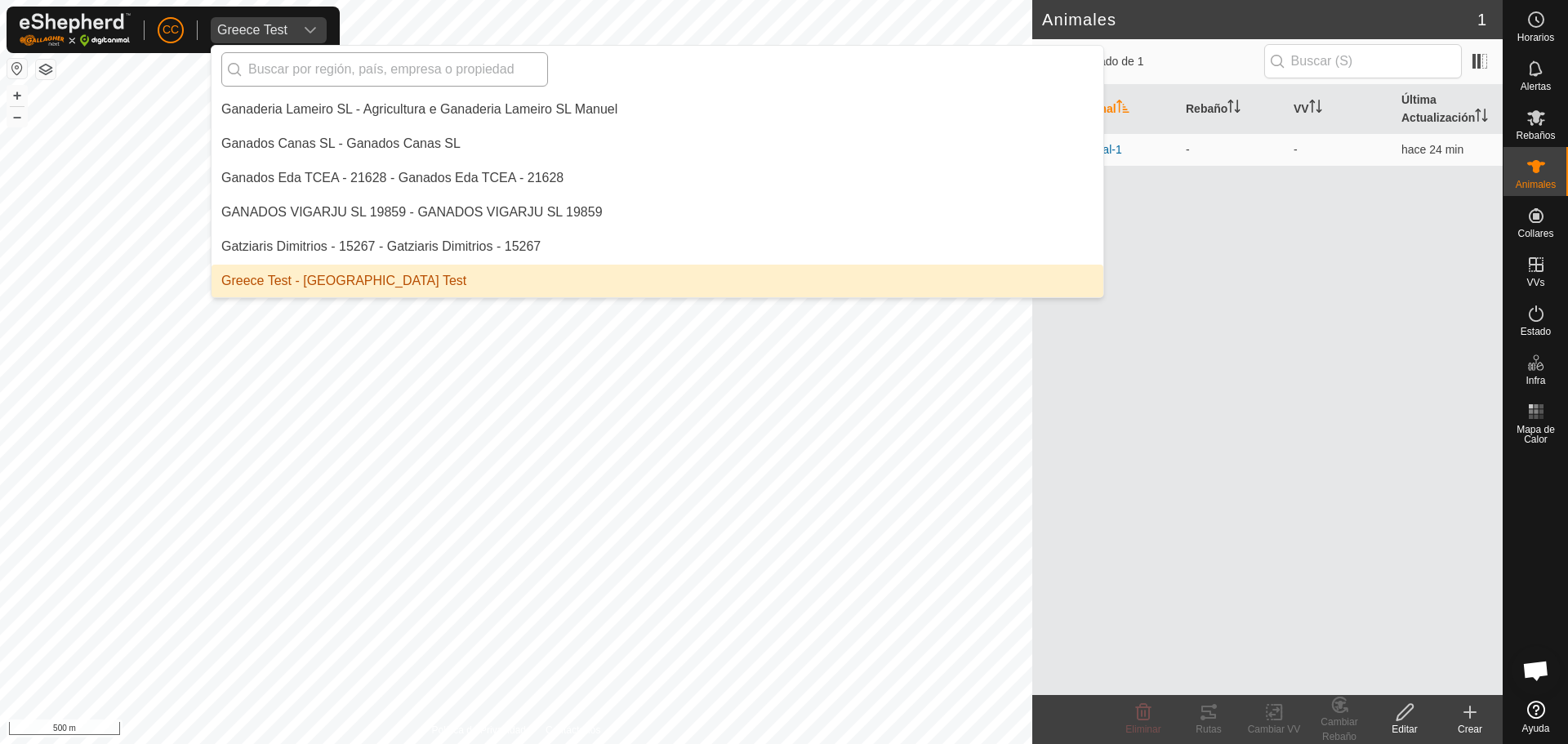
click at [287, 75] on input "text" at bounding box center [385, 69] width 326 height 34
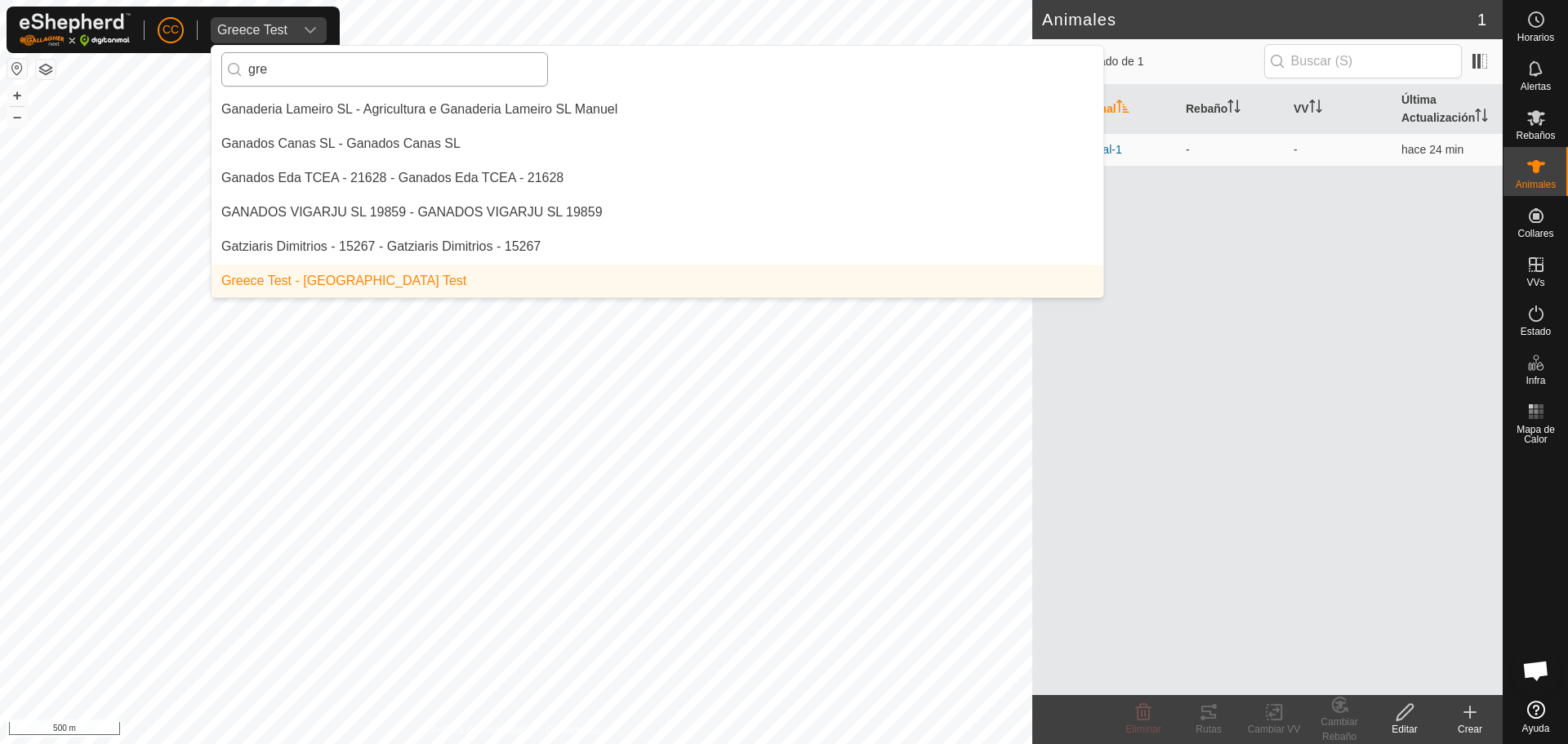
scroll to position [0, 0]
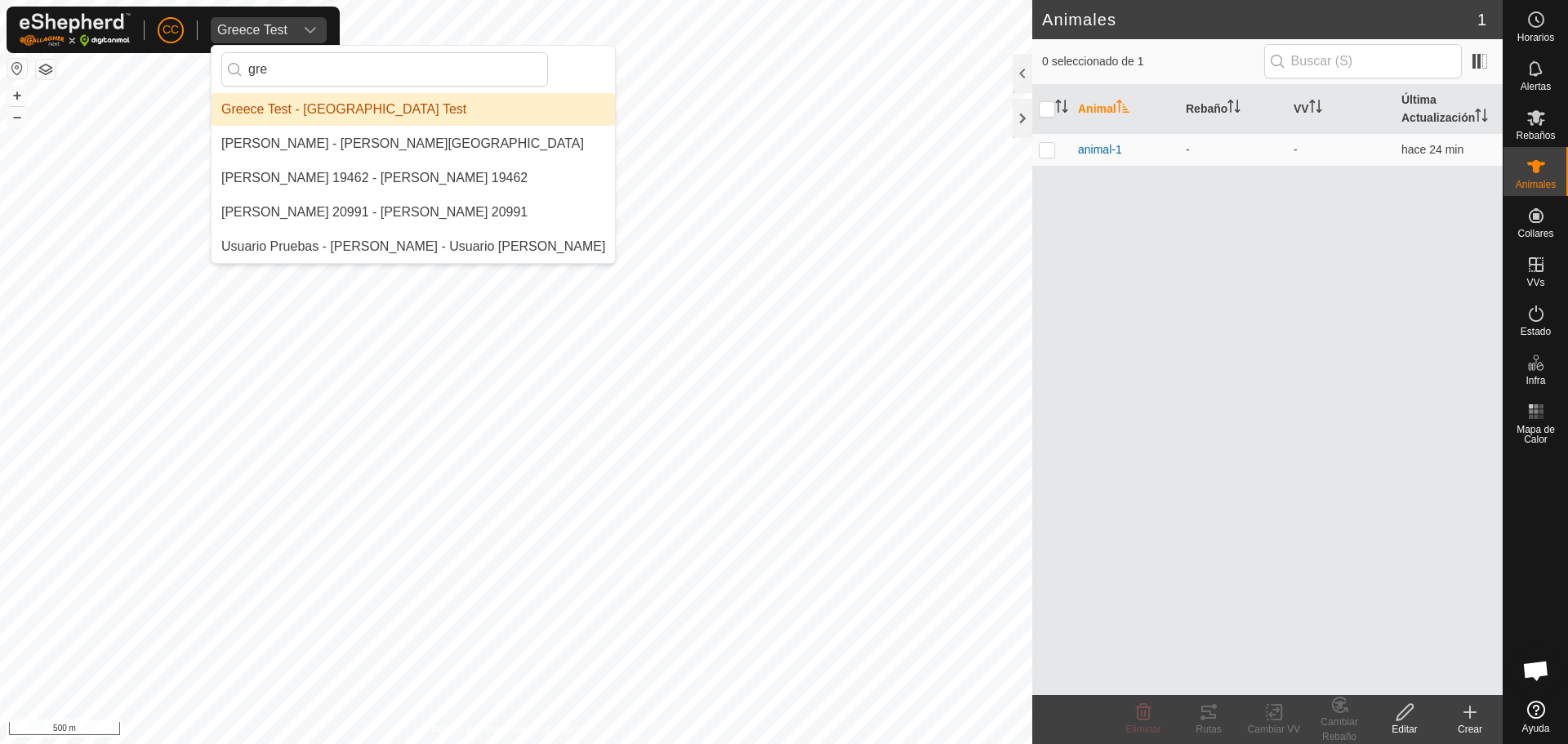
type input "gre"
click at [307, 114] on li "Greece Test - [GEOGRAPHIC_DATA] Test" at bounding box center [413, 109] width 404 height 33
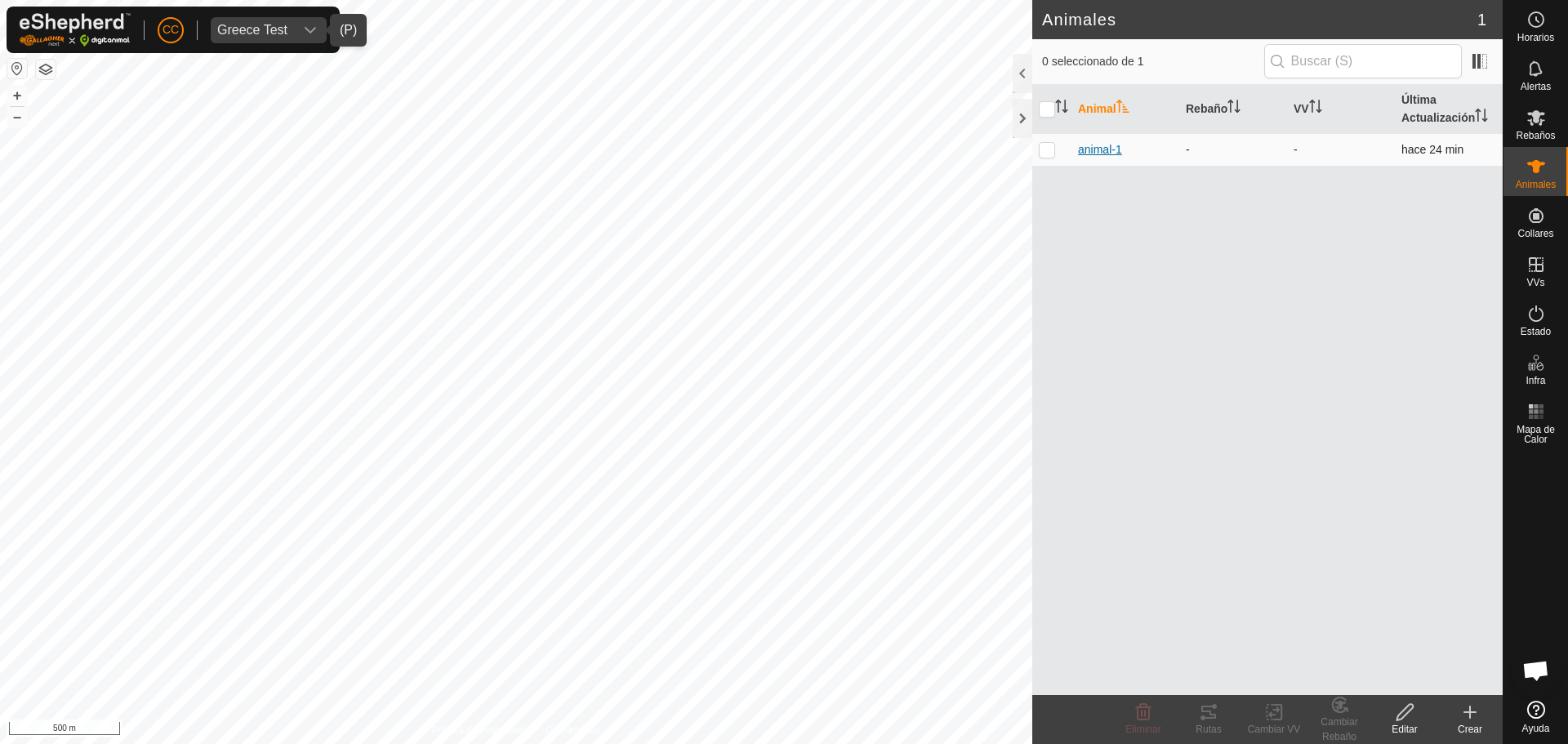
click at [1107, 144] on span "animal-1" at bounding box center [1100, 150] width 44 height 17
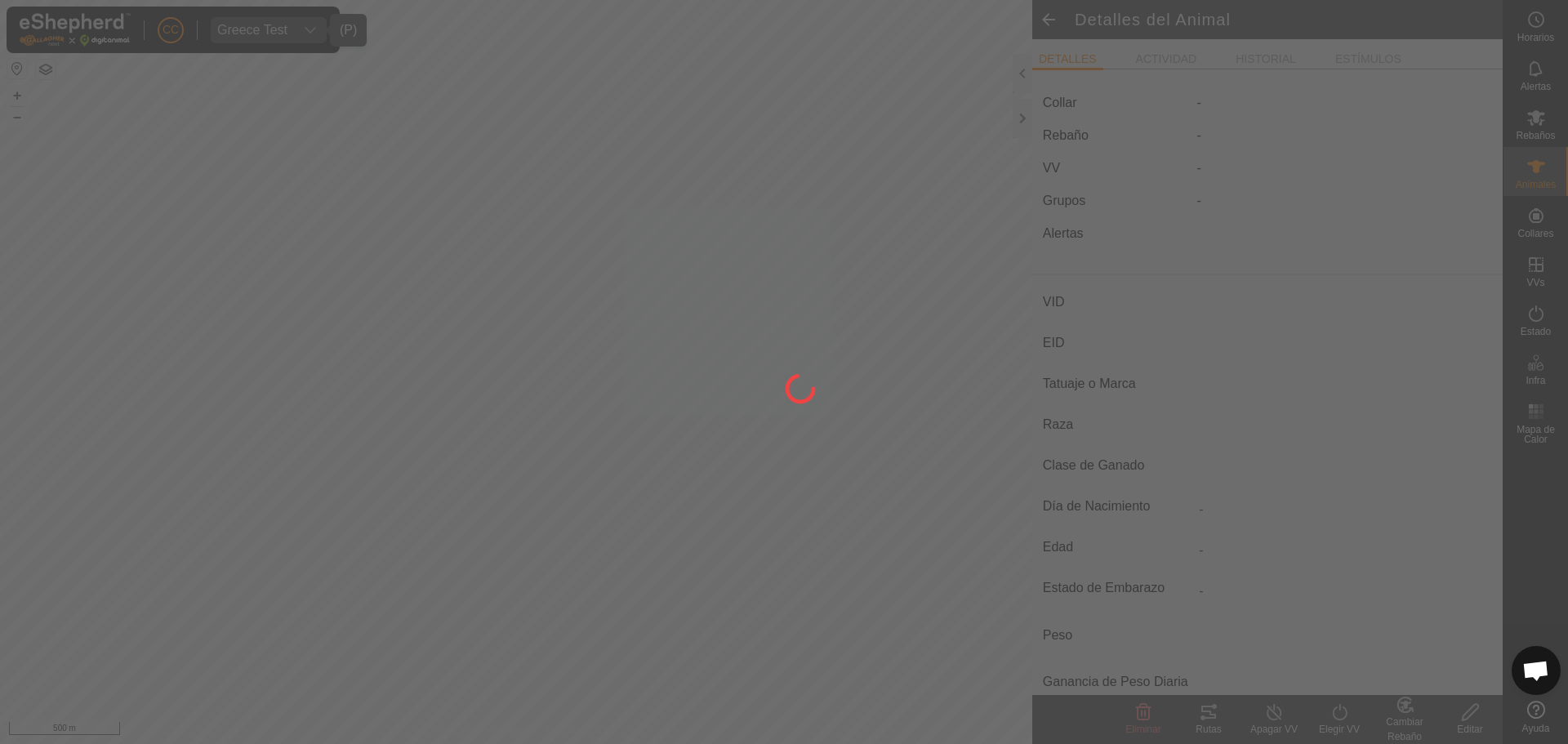
type input "animal-1"
type input "-"
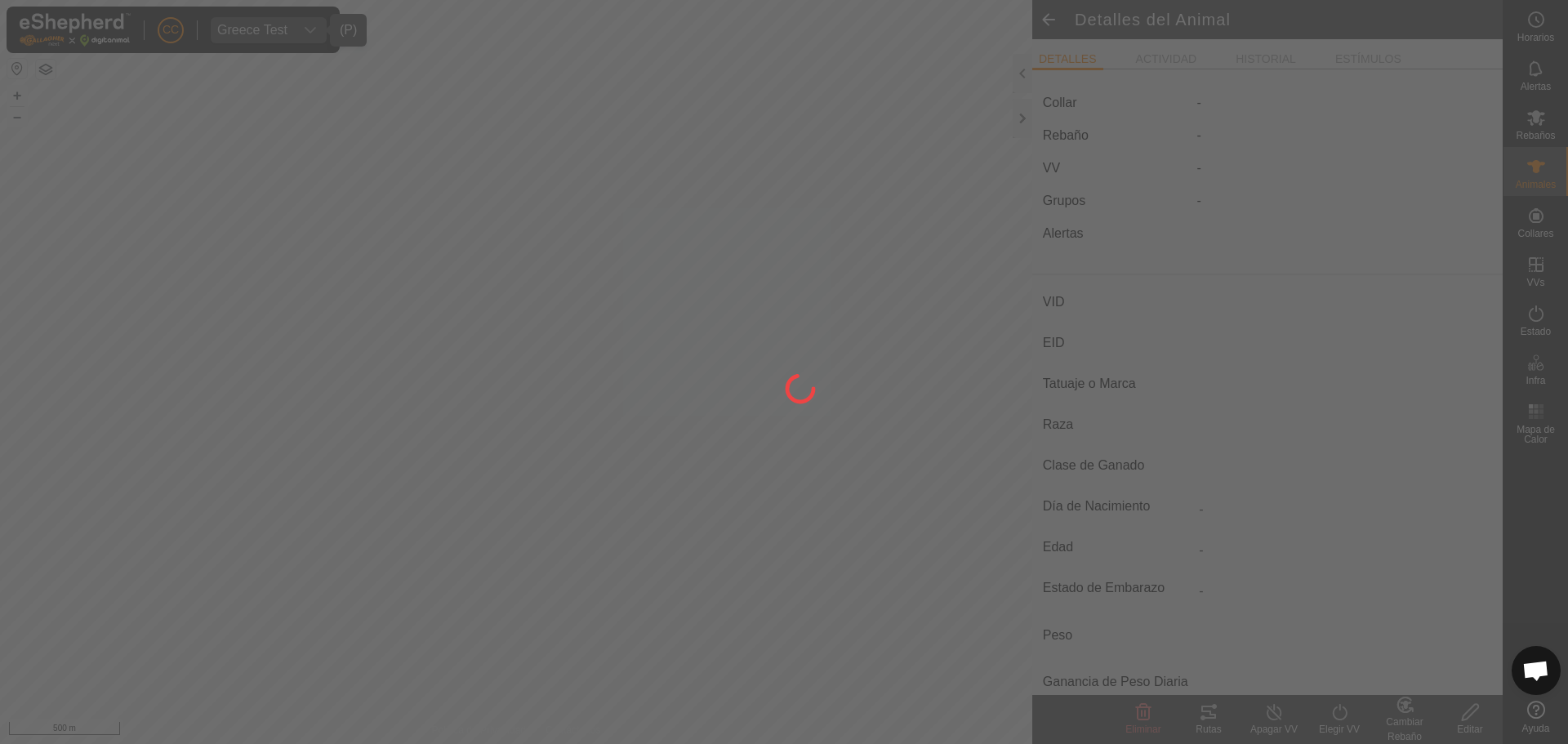
type input "0 kg"
type input "-"
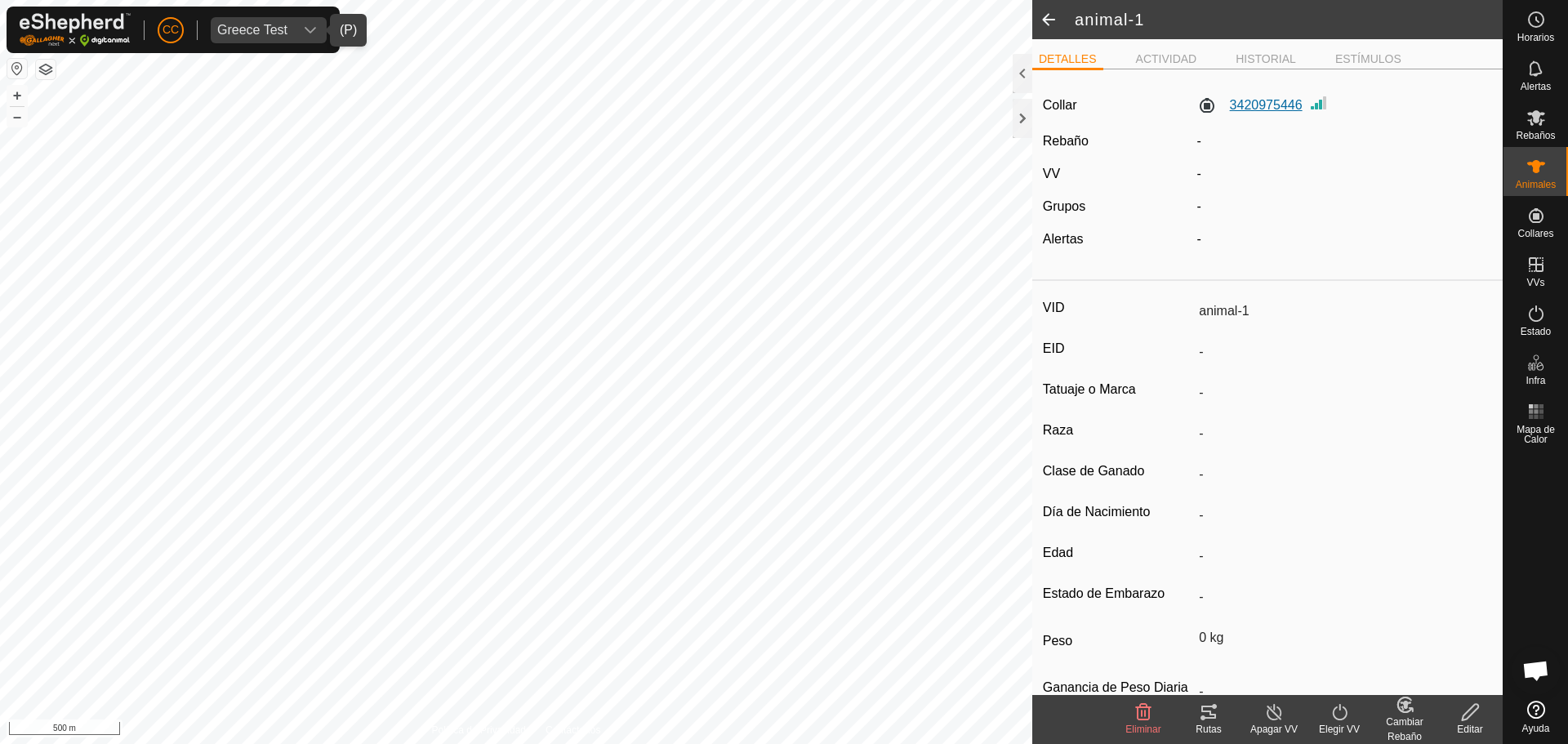
click at [1264, 96] on label "3420975446" at bounding box center [1250, 106] width 106 height 19
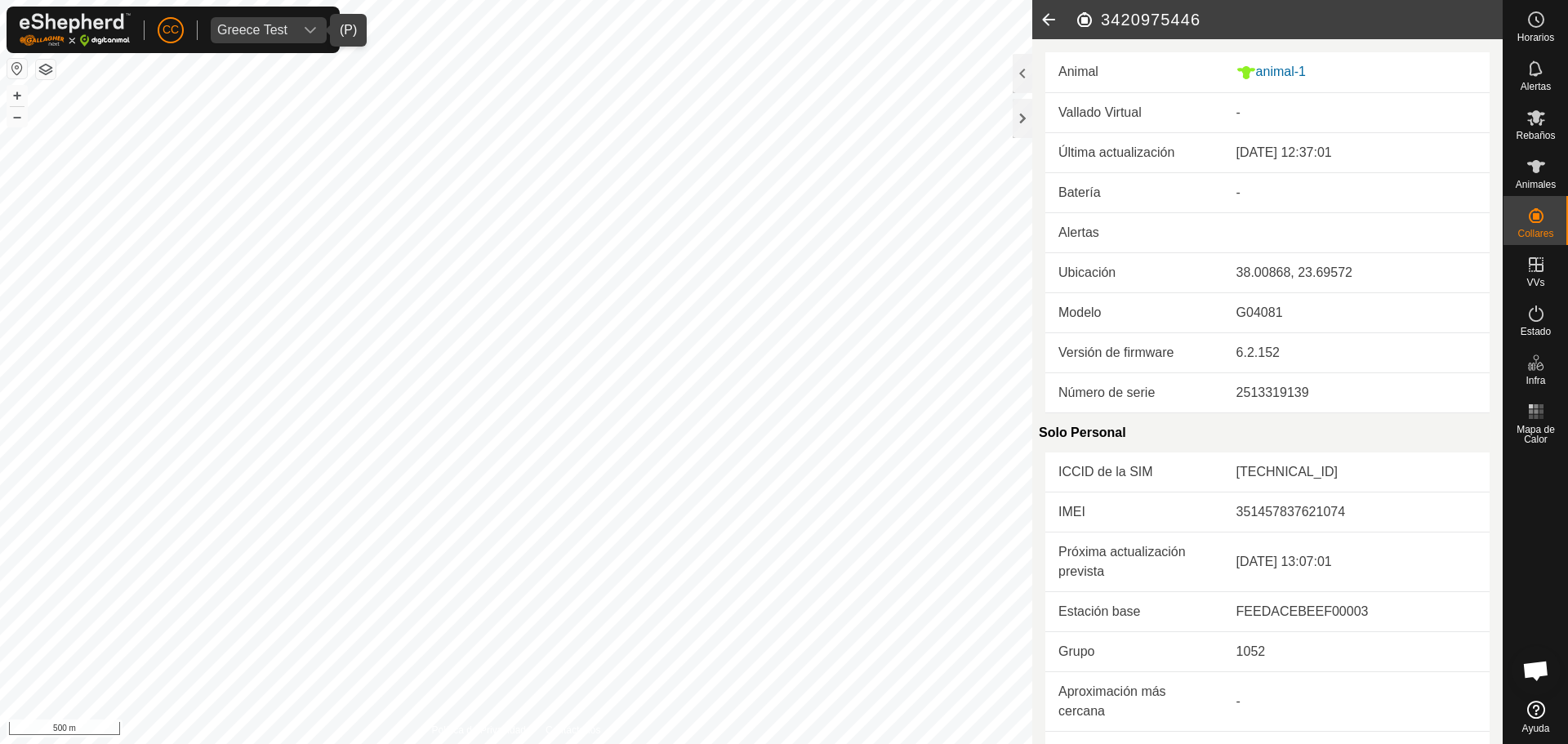
drag, startPoint x: 1280, startPoint y: 563, endPoint x: 1421, endPoint y: 565, distance: 141.0
click at [1421, 565] on td "22 sept 2025, 13:07:01" at bounding box center [1357, 561] width 267 height 60
click at [1266, 550] on td "22 sept 2025, 13:07:01" at bounding box center [1357, 561] width 267 height 60
click at [1314, 563] on td "22 sept 2025, 13:07:01" at bounding box center [1357, 561] width 267 height 60
drag, startPoint x: 1222, startPoint y: 560, endPoint x: 1395, endPoint y: 566, distance: 173.1
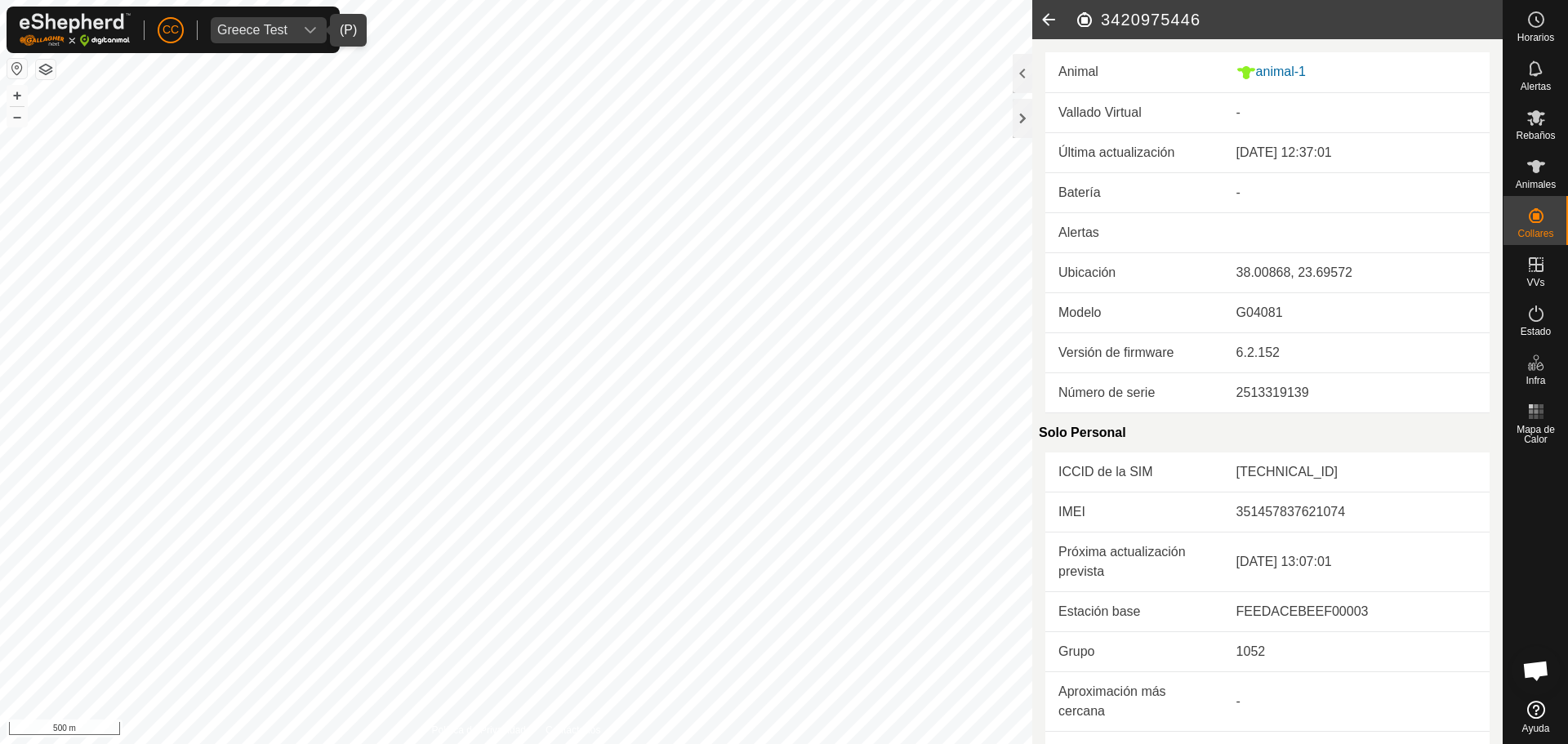
click at [1395, 566] on td "22 sept 2025, 13:07:01" at bounding box center [1357, 561] width 267 height 60
drag, startPoint x: 1384, startPoint y: 152, endPoint x: 1226, endPoint y: 152, distance: 158.0
click at [1226, 152] on td "22 sept 2025, 12:37:01" at bounding box center [1357, 152] width 267 height 40
click at [1305, 144] on div "22 sept 2025, 12:37:01" at bounding box center [1357, 152] width 240 height 19
click at [1264, 275] on div "38.00868, 23.69572" at bounding box center [1357, 273] width 240 height 19
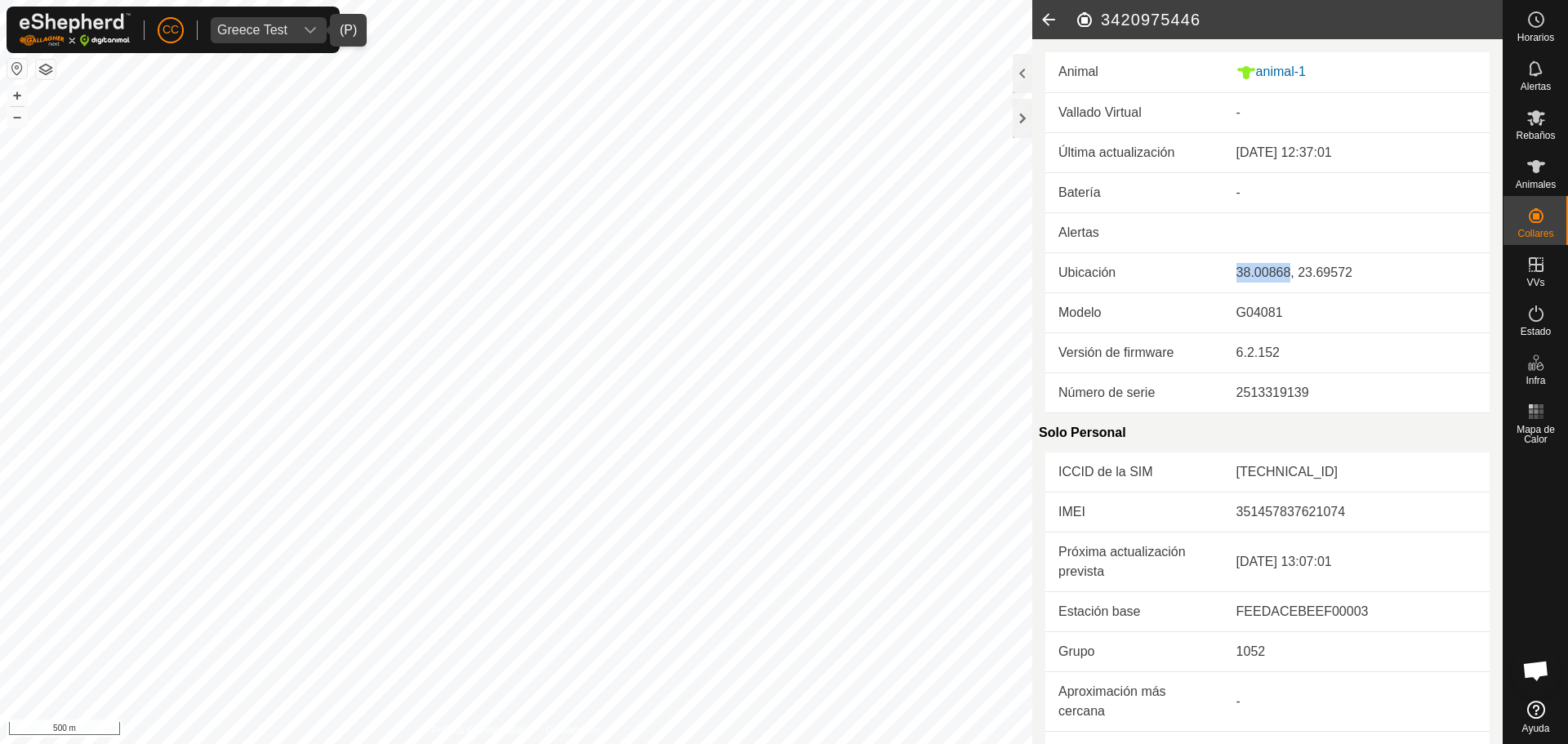
click at [1264, 275] on div "38.00868, 23.69572" at bounding box center [1357, 273] width 240 height 19
click at [1051, 22] on icon at bounding box center [1048, 19] width 33 height 40
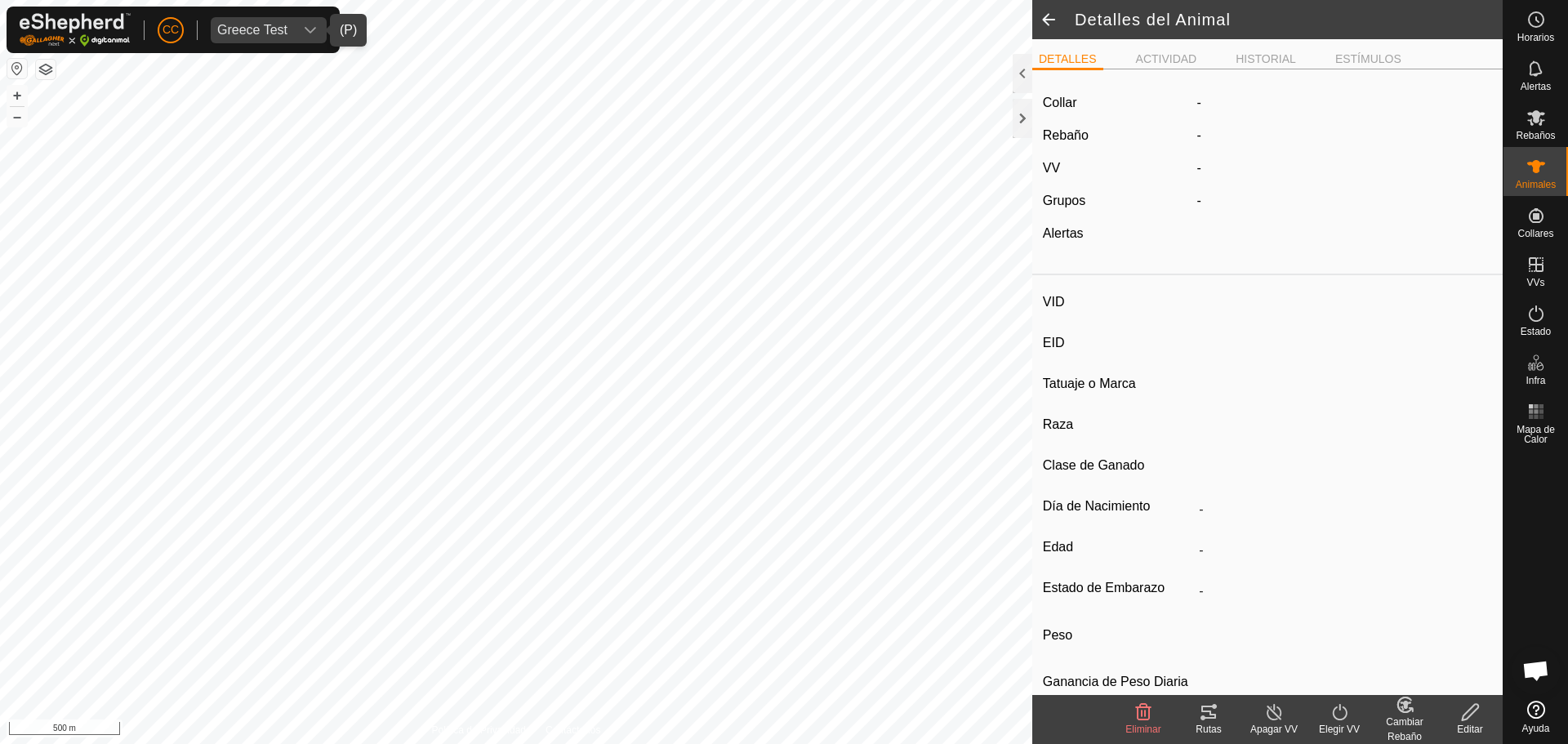
type input "animal-1"
type input "-"
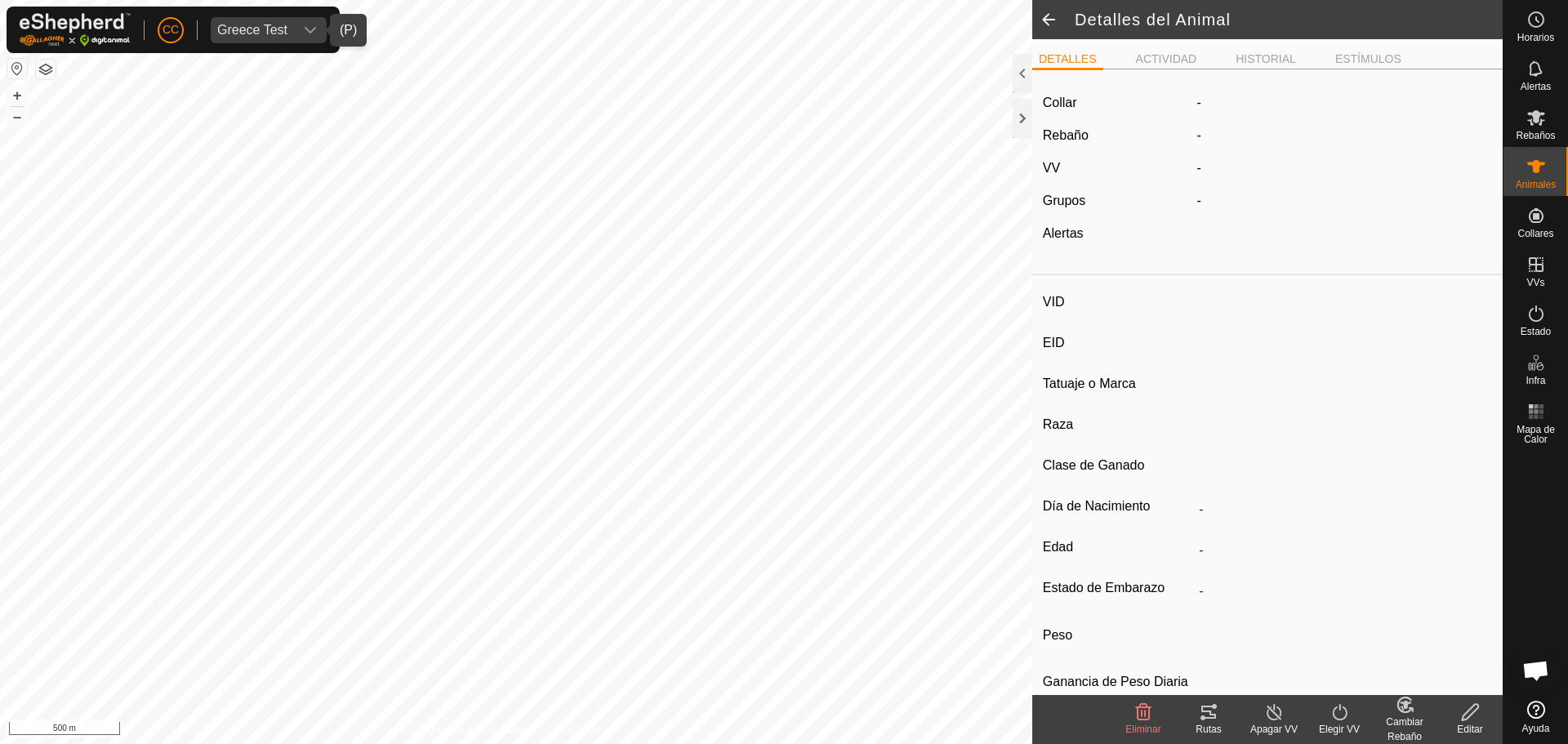
type input "0 kg"
type input "-"
